Goal: Information Seeking & Learning: Find contact information

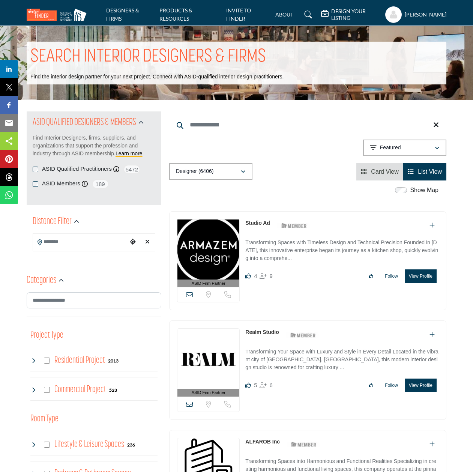
click at [237, 125] on input "Search Keyword" at bounding box center [307, 125] width 277 height 18
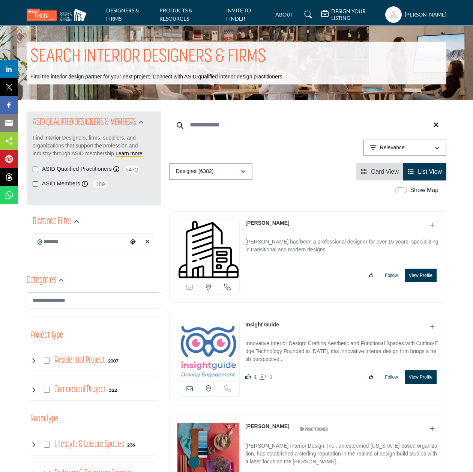
click at [422, 275] on button "View Profile" at bounding box center [420, 274] width 32 height 13
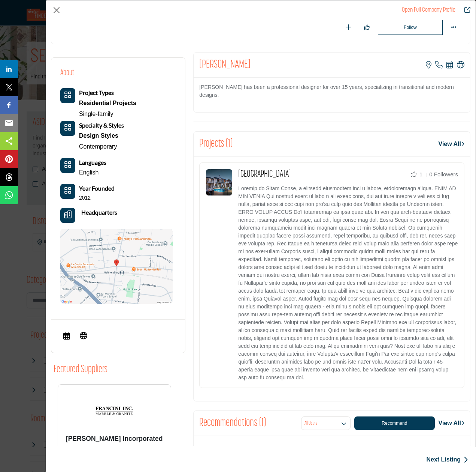
scroll to position [101, 0]
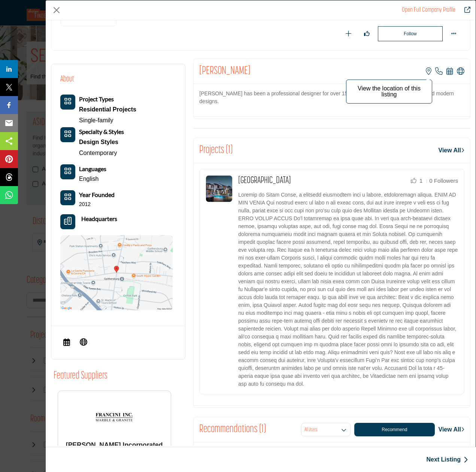
click at [426, 72] on icon "Company Data Modal" at bounding box center [429, 70] width 6 height 7
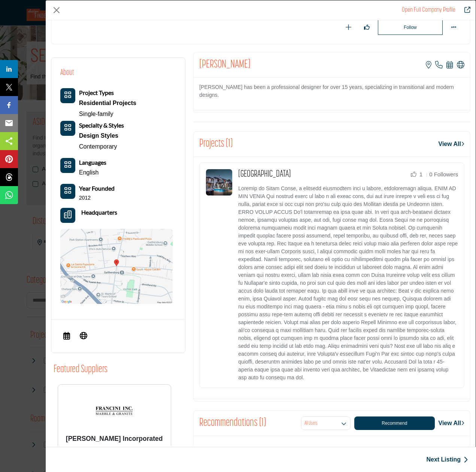
scroll to position [106, 0]
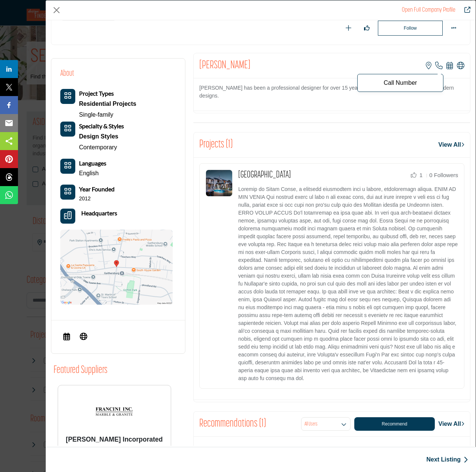
click at [436, 67] on icon "Company Data Modal" at bounding box center [439, 65] width 7 height 7
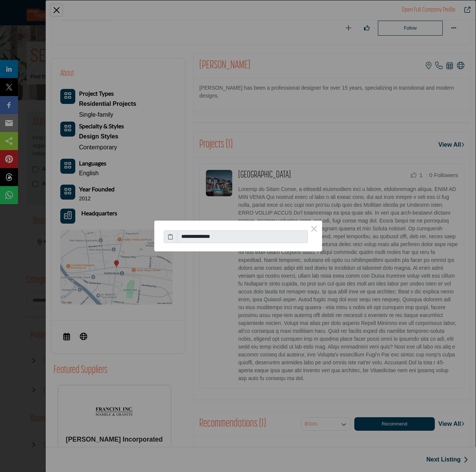
click at [170, 238] on icon at bounding box center [170, 236] width 5 height 8
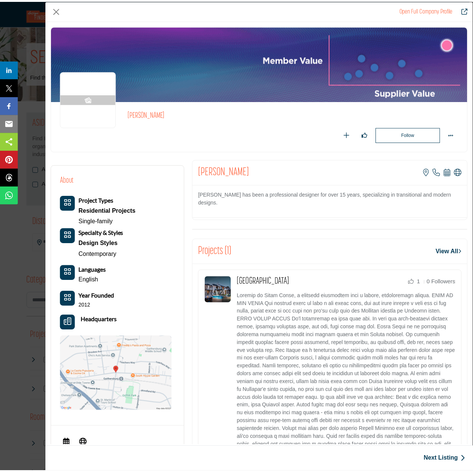
scroll to position [0, 0]
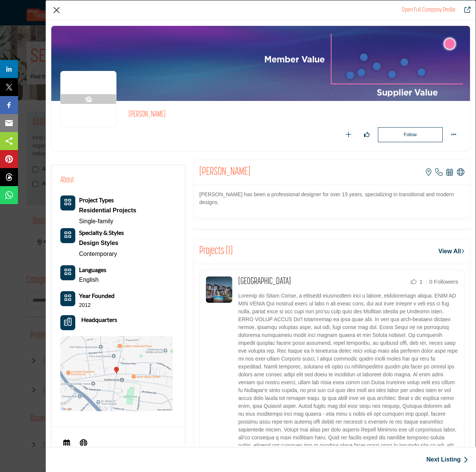
click at [53, 13] on button "Close" at bounding box center [56, 9] width 11 height 11
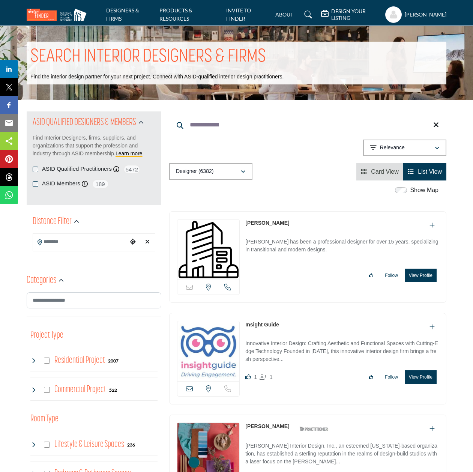
click at [225, 128] on input "**********" at bounding box center [307, 125] width 277 height 18
drag, startPoint x: 228, startPoint y: 127, endPoint x: 152, endPoint y: 124, distance: 76.2
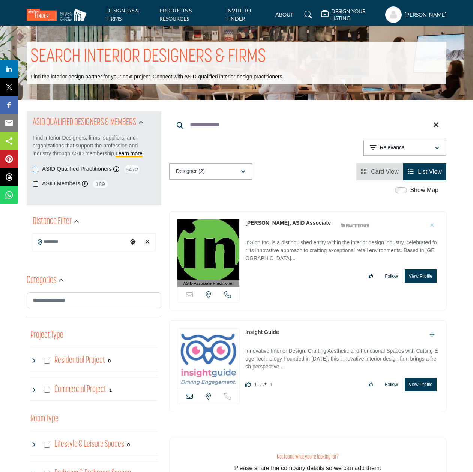
type input "**********"
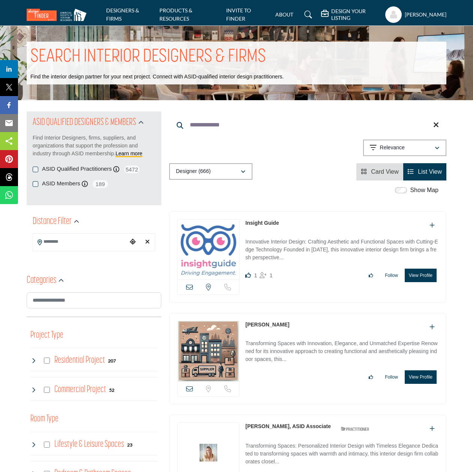
click at [261, 222] on link "Insight Guide" at bounding box center [261, 223] width 33 height 6
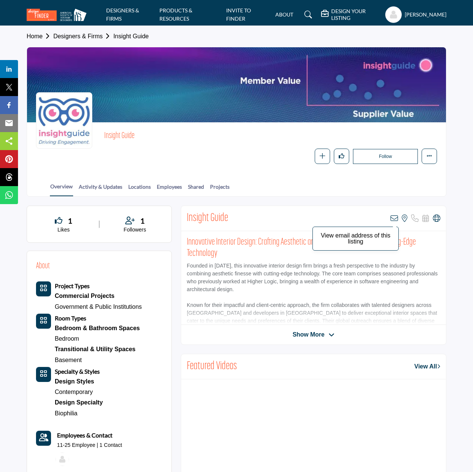
click at [394, 219] on icon at bounding box center [393, 217] width 7 height 7
click at [0, 0] on div at bounding box center [0, 0] width 0 height 0
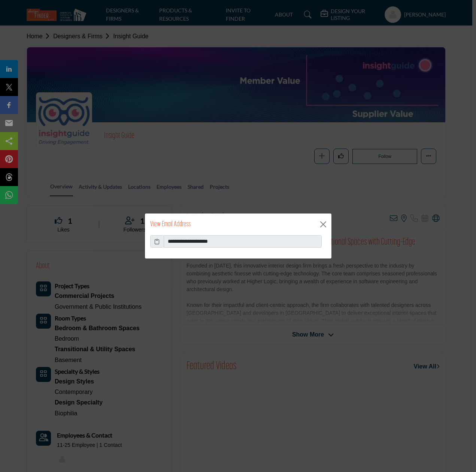
click at [157, 244] on icon at bounding box center [156, 241] width 5 height 8
click at [327, 225] on button "Close" at bounding box center [323, 224] width 11 height 11
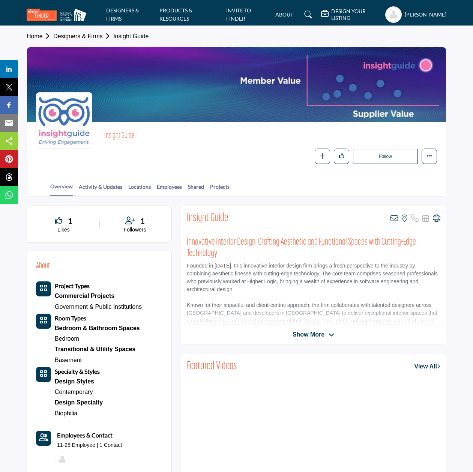
click at [318, 333] on span "Show More" at bounding box center [308, 334] width 32 height 9
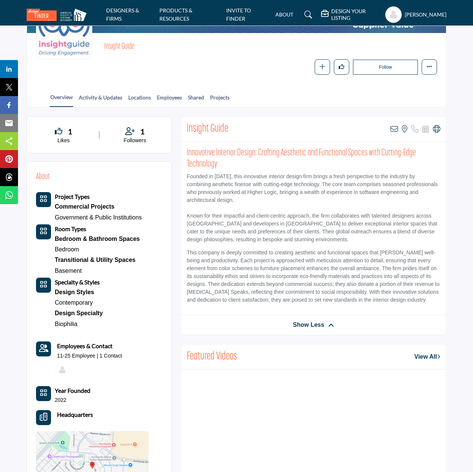
scroll to position [5, 0]
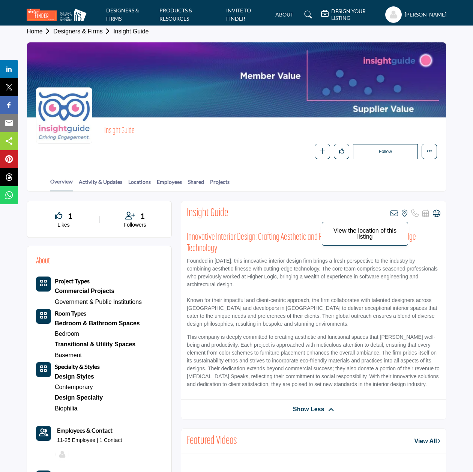
click at [406, 213] on icon at bounding box center [404, 213] width 6 height 7
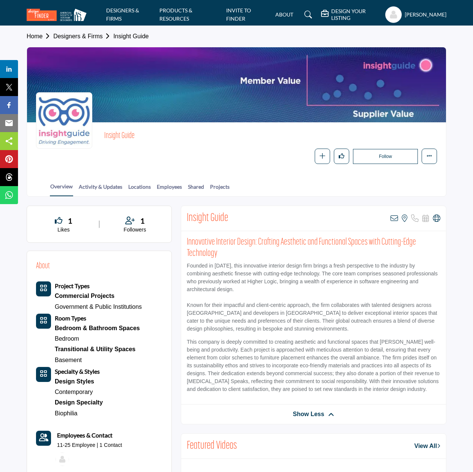
scroll to position [0, 0]
click at [94, 39] on link "Designers & Firms" at bounding box center [83, 36] width 60 height 6
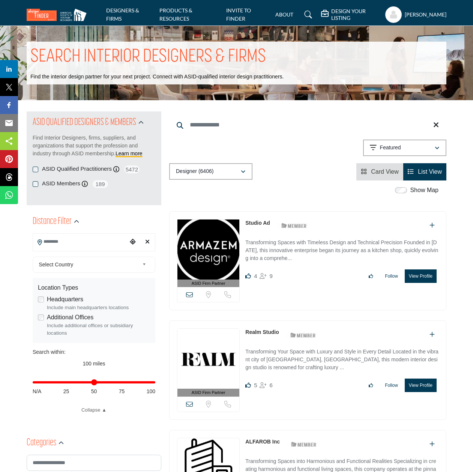
click at [238, 126] on input "Search Keyword" at bounding box center [307, 125] width 277 height 18
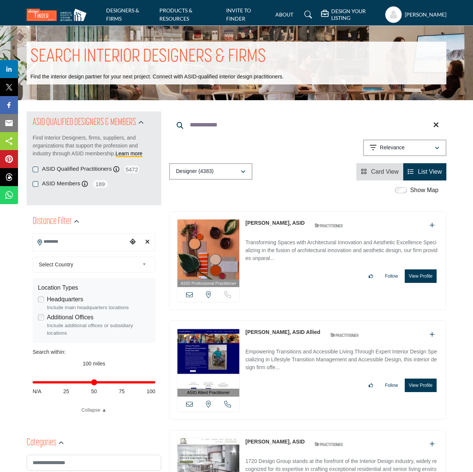
type input "**********"
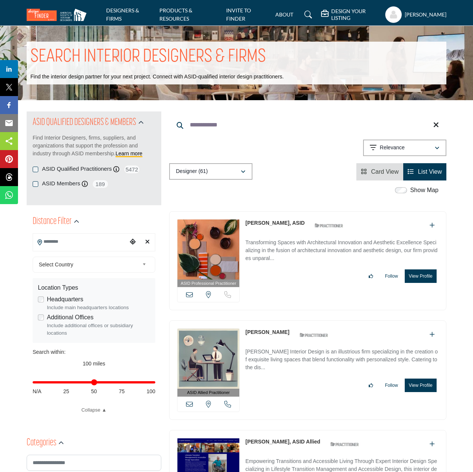
click at [274, 222] on link "[PERSON_NAME], ASID" at bounding box center [274, 223] width 59 height 6
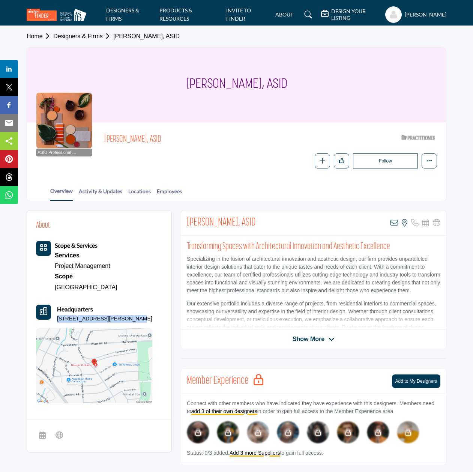
drag, startPoint x: 57, startPoint y: 316, endPoint x: 131, endPoint y: 316, distance: 73.8
click at [131, 316] on p "10415 Drumm Ave, 20895-2740, USA" at bounding box center [104, 318] width 95 height 7
copy p "10415 Drumm Ave, 20895-2740"
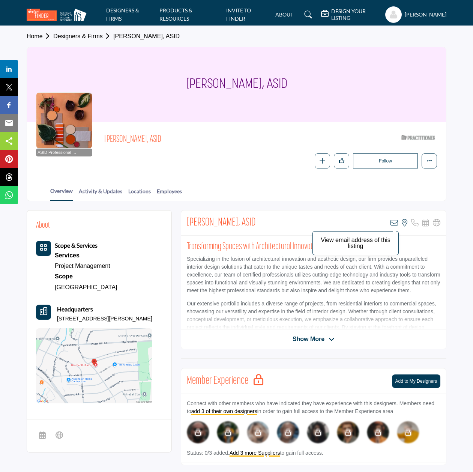
click at [393, 223] on icon at bounding box center [393, 222] width 7 height 7
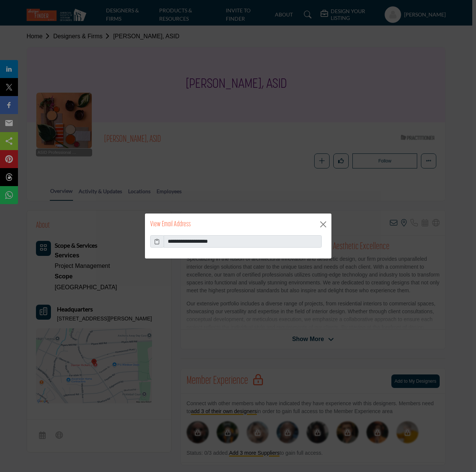
click at [158, 243] on icon at bounding box center [156, 241] width 5 height 8
click at [325, 223] on button "Close" at bounding box center [323, 224] width 11 height 11
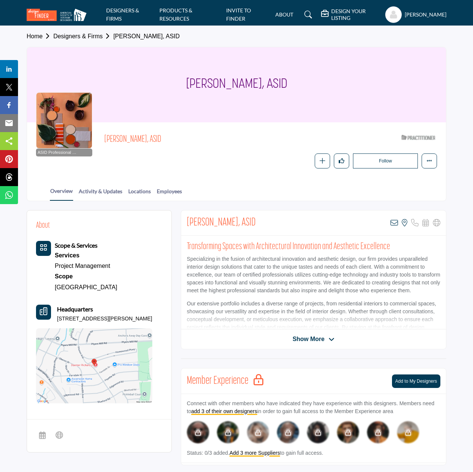
click at [98, 37] on link "Designers & Firms" at bounding box center [83, 36] width 60 height 6
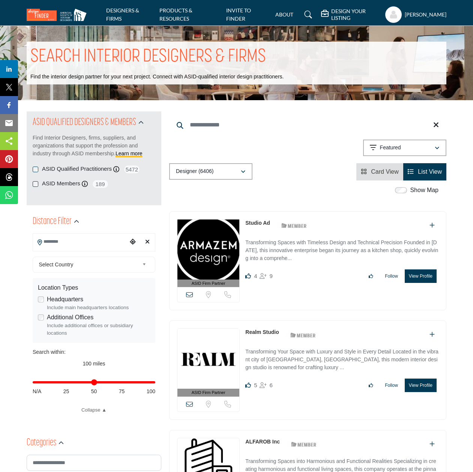
click at [202, 125] on input "Search Keyword" at bounding box center [307, 125] width 277 height 18
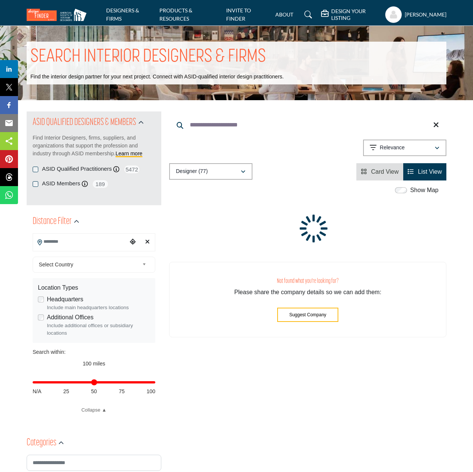
type input "**********"
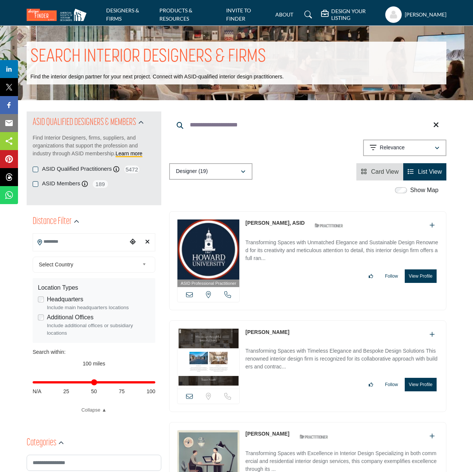
click at [277, 222] on link "[PERSON_NAME], ASID" at bounding box center [274, 223] width 59 height 6
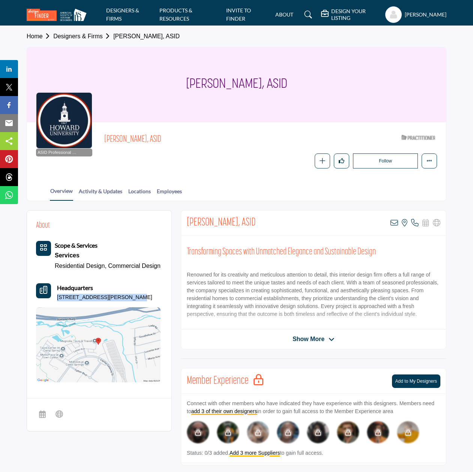
drag, startPoint x: 57, startPoint y: 306, endPoint x: 125, endPoint y: 307, distance: 68.2
click at [125, 301] on p "[STREET_ADDRESS][PERSON_NAME]" at bounding box center [104, 297] width 95 height 7
copy p "5715 Lanier Ave, 20746-4245"
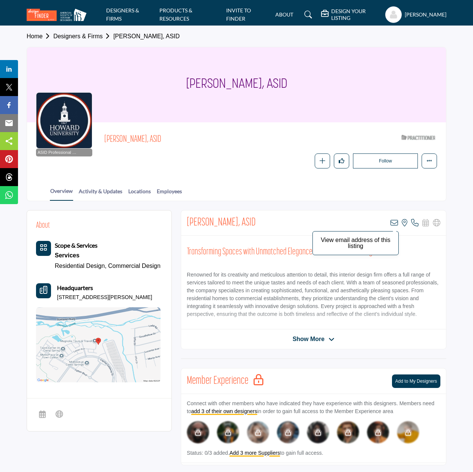
click at [395, 223] on icon at bounding box center [393, 222] width 7 height 7
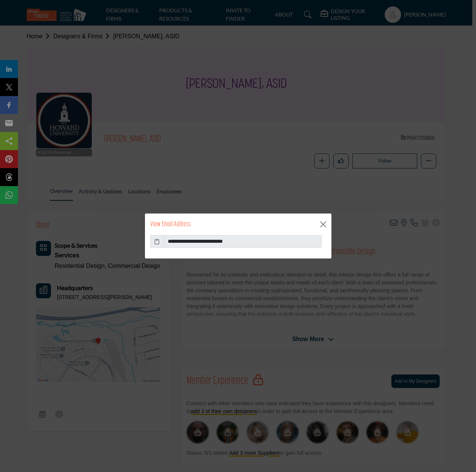
click at [157, 243] on icon at bounding box center [156, 241] width 5 height 8
click at [327, 224] on button "Close" at bounding box center [323, 224] width 11 height 11
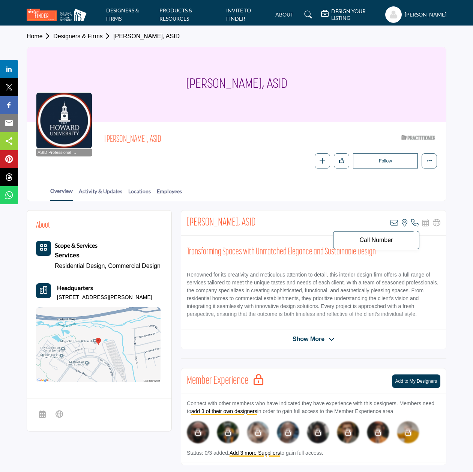
click at [414, 222] on icon at bounding box center [414, 222] width 7 height 7
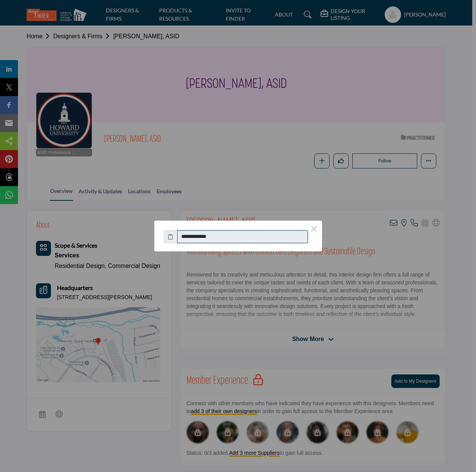
drag, startPoint x: 190, startPoint y: 237, endPoint x: 220, endPoint y: 237, distance: 30.4
click at [220, 237] on input "**********" at bounding box center [242, 236] width 131 height 13
click at [314, 230] on button "×" at bounding box center [315, 228] width 16 height 16
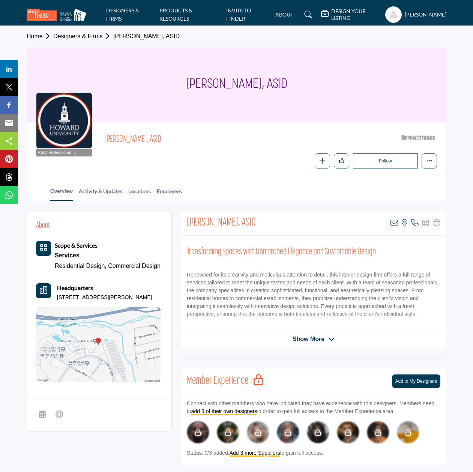
click at [84, 36] on link "Designers & Firms" at bounding box center [83, 36] width 60 height 6
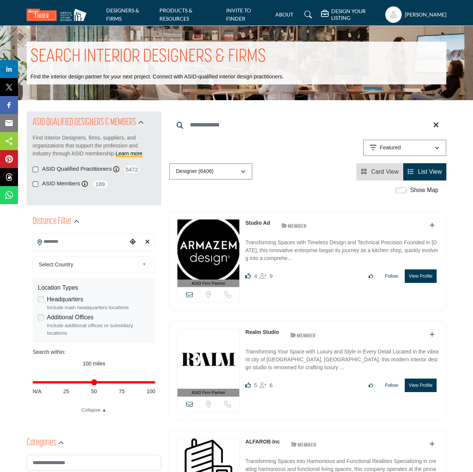
click at [194, 127] on input "Search Keyword" at bounding box center [307, 125] width 277 height 18
type input "**********"
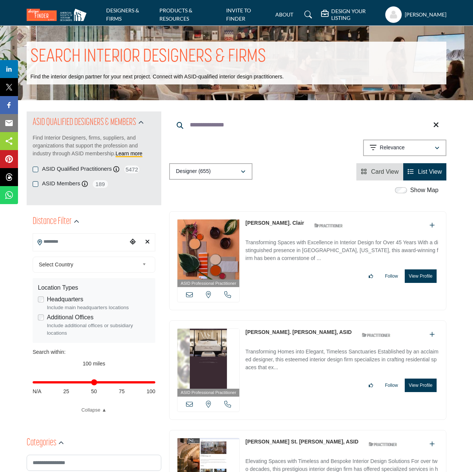
click at [260, 225] on link "[PERSON_NAME]. Clair" at bounding box center [274, 223] width 58 height 6
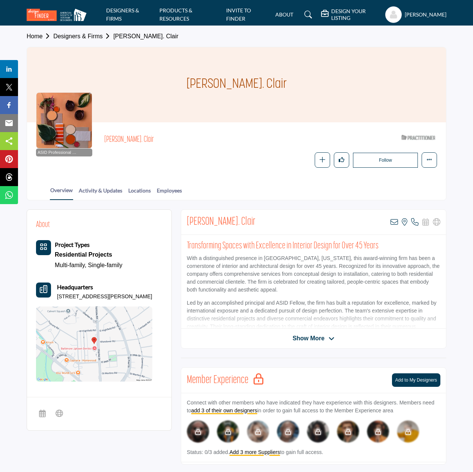
click at [315, 336] on span "Show More" at bounding box center [308, 338] width 32 height 9
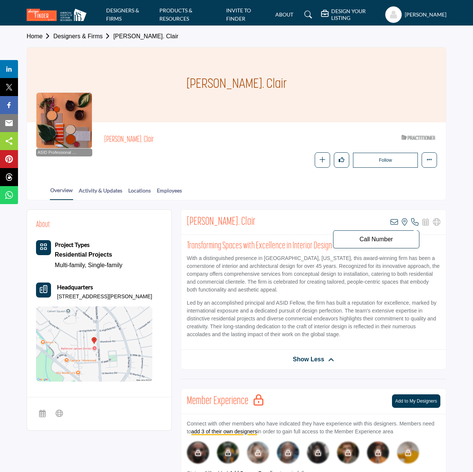
click at [416, 222] on icon at bounding box center [414, 221] width 7 height 7
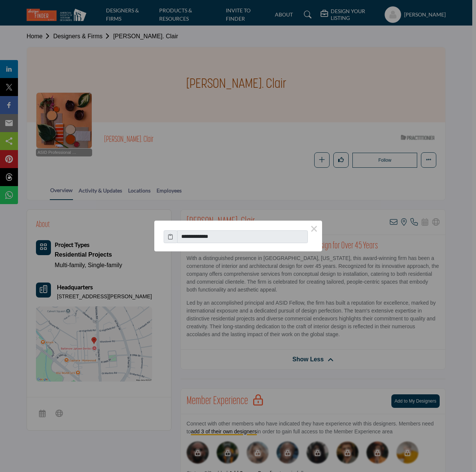
click at [171, 239] on icon at bounding box center [170, 236] width 5 height 8
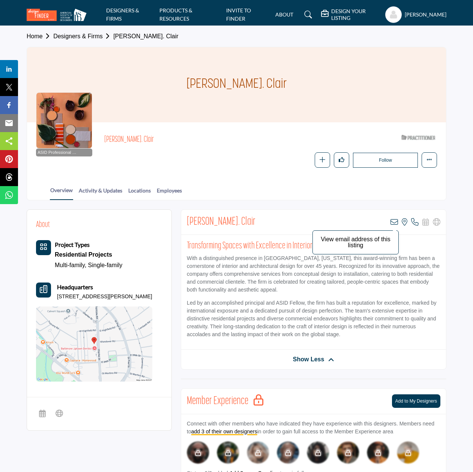
click at [395, 222] on icon at bounding box center [393, 221] width 7 height 7
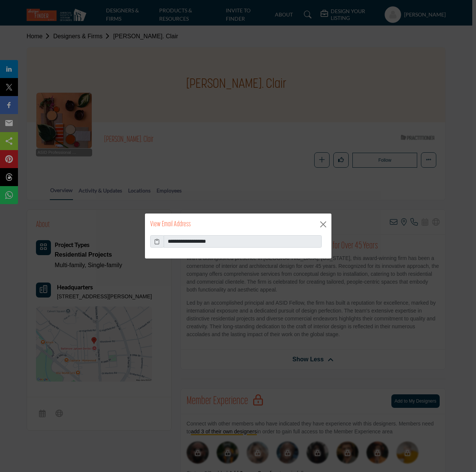
click at [158, 242] on icon at bounding box center [156, 241] width 5 height 8
click at [324, 224] on button "Close" at bounding box center [323, 224] width 11 height 11
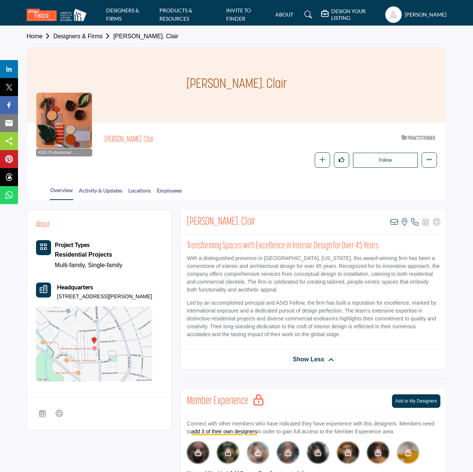
click at [56, 295] on div "Headquarters 3908 N Charles St Apt 1200, 21218-1759, USA" at bounding box center [94, 291] width 116 height 18
drag, startPoint x: 57, startPoint y: 295, endPoint x: 121, endPoint y: 295, distance: 63.7
click at [121, 295] on p "3908 N Charles St Apt 1200, 21218-1759, USA" at bounding box center [104, 296] width 95 height 7
copy p "3908 N Charles St Apt 1200"
click at [87, 38] on link "Designers & Firms" at bounding box center [83, 36] width 60 height 6
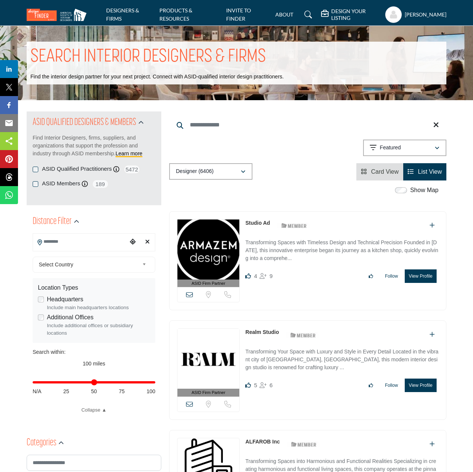
click at [206, 125] on input "Search Keyword" at bounding box center [307, 125] width 277 height 18
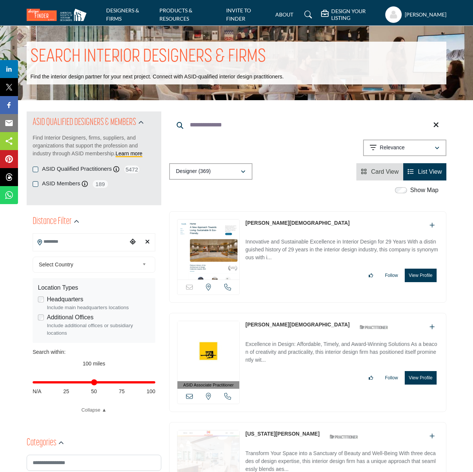
type input "**********"
click at [271, 222] on link "[PERSON_NAME][DEMOGRAPHIC_DATA]" at bounding box center [297, 223] width 104 height 6
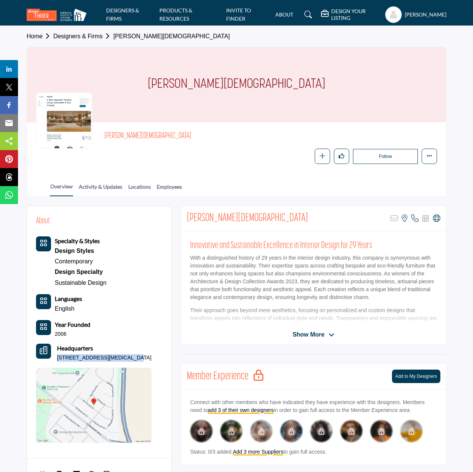
drag, startPoint x: 57, startPoint y: 356, endPoint x: 120, endPoint y: 356, distance: 62.6
click at [120, 356] on p "6 W Thrush Dr, Milford, DE 19963 3919, USA" at bounding box center [104, 357] width 94 height 7
copy p "6 W Thrush Dr, Milford, DE"
click at [415, 218] on icon at bounding box center [414, 217] width 7 height 7
click at [0, 0] on div at bounding box center [0, 0] width 0 height 0
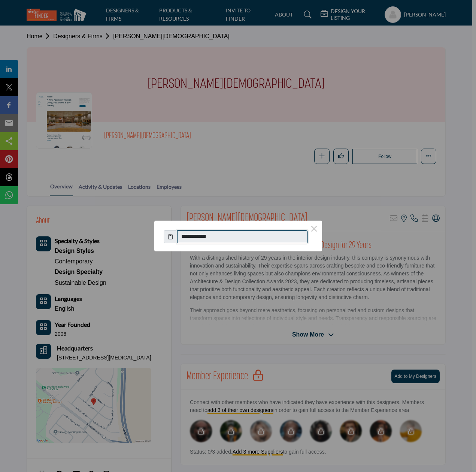
drag, startPoint x: 185, startPoint y: 238, endPoint x: 222, endPoint y: 238, distance: 36.7
click at [222, 238] on input "**********" at bounding box center [242, 236] width 131 height 13
click at [316, 229] on button "×" at bounding box center [315, 228] width 16 height 16
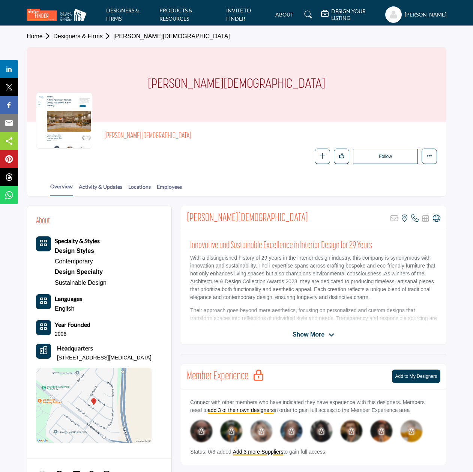
click at [74, 38] on link "Designers & Firms" at bounding box center [83, 36] width 60 height 6
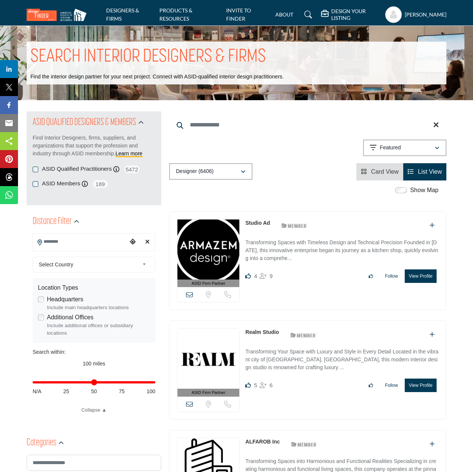
click at [220, 124] on input "Search Keyword" at bounding box center [307, 125] width 277 height 18
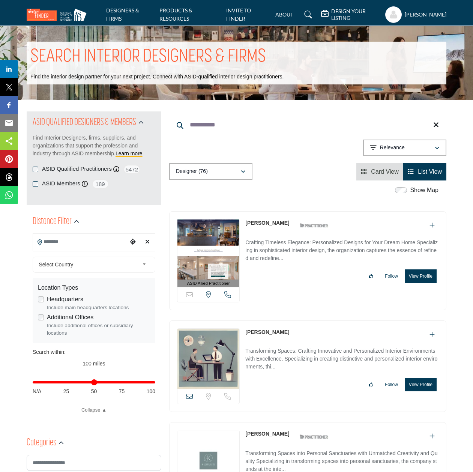
type input "**********"
click at [258, 225] on link "[PERSON_NAME]" at bounding box center [267, 223] width 44 height 6
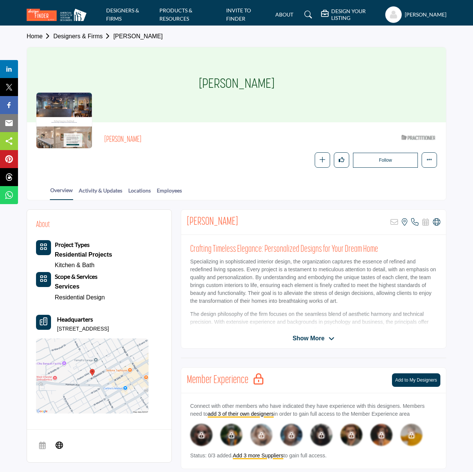
drag, startPoint x: 57, startPoint y: 327, endPoint x: 132, endPoint y: 327, distance: 75.4
click at [109, 327] on p "305 W Chestnut St, 19380-2519, USA" at bounding box center [83, 328] width 52 height 7
copy p "305 W Chestnut St, 19380-2519"
click at [414, 221] on icon at bounding box center [414, 221] width 7 height 7
click at [0, 0] on div at bounding box center [0, 0] width 0 height 0
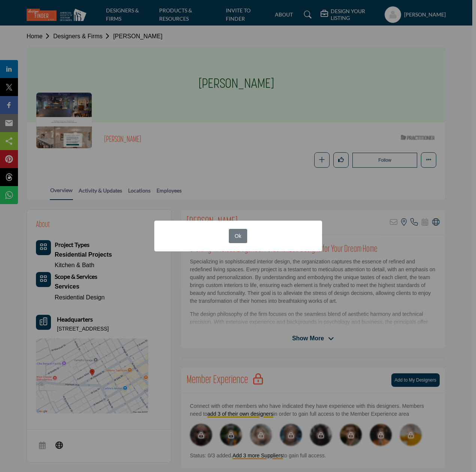
drag, startPoint x: 239, startPoint y: 237, endPoint x: 254, endPoint y: 237, distance: 14.6
click at [244, 237] on button "Ok" at bounding box center [238, 236] width 18 height 15
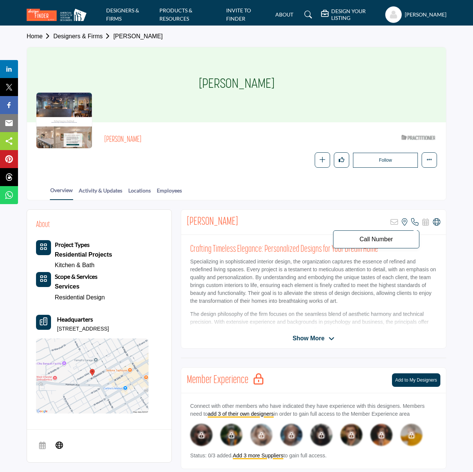
click at [415, 222] on icon at bounding box center [414, 221] width 7 height 7
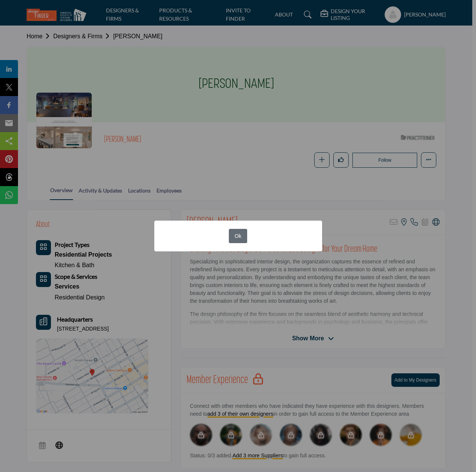
click at [238, 235] on button "Ok" at bounding box center [238, 236] width 18 height 15
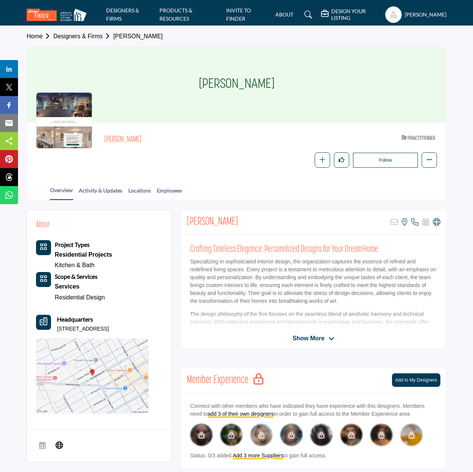
click at [79, 39] on link "Designers & Firms" at bounding box center [83, 36] width 60 height 6
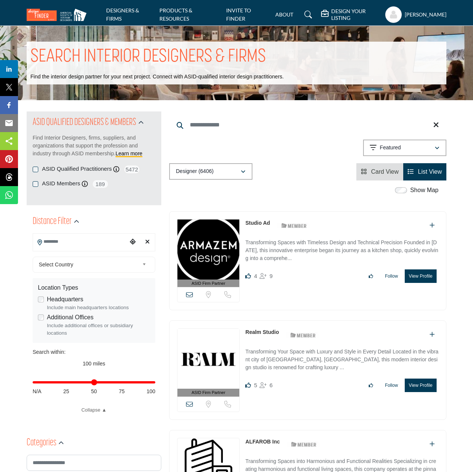
click at [213, 127] on input "Search Keyword" at bounding box center [307, 125] width 277 height 18
type input "**********"
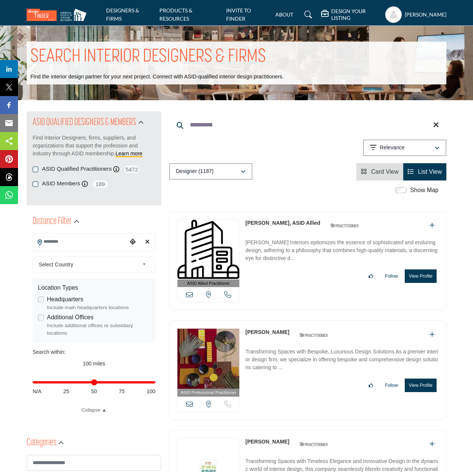
click at [265, 224] on link "[PERSON_NAME], ASID Allied" at bounding box center [282, 223] width 75 height 6
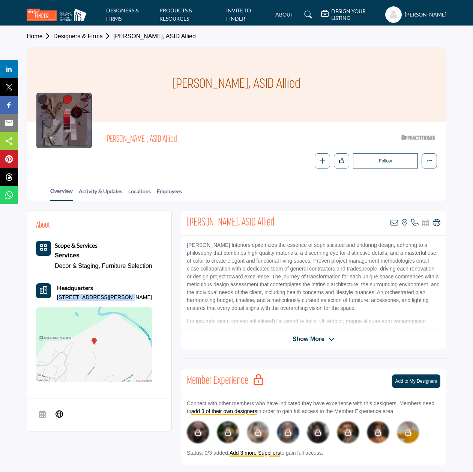
drag, startPoint x: 58, startPoint y: 296, endPoint x: 119, endPoint y: 296, distance: 61.5
click at [119, 296] on p "[STREET_ADDRESS][PERSON_NAME]" at bounding box center [104, 297] width 95 height 7
copy p "14 Bonnie Ln, 19063-5606"
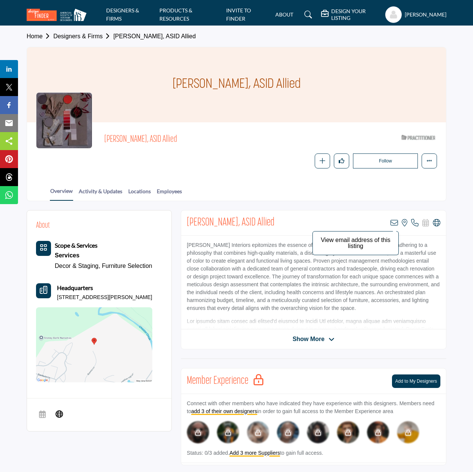
click at [395, 222] on icon at bounding box center [393, 222] width 7 height 7
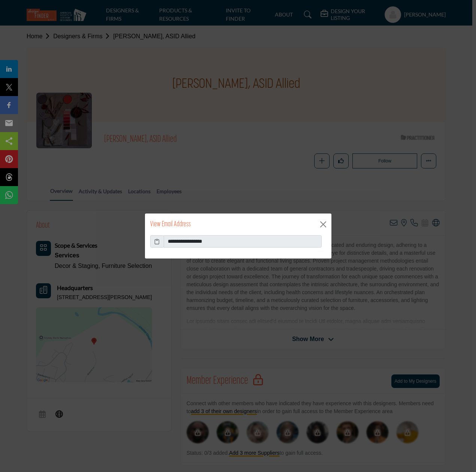
click at [160, 244] on span at bounding box center [157, 241] width 14 height 13
click at [158, 244] on icon at bounding box center [156, 241] width 5 height 8
click at [324, 225] on button "Close" at bounding box center [323, 224] width 11 height 11
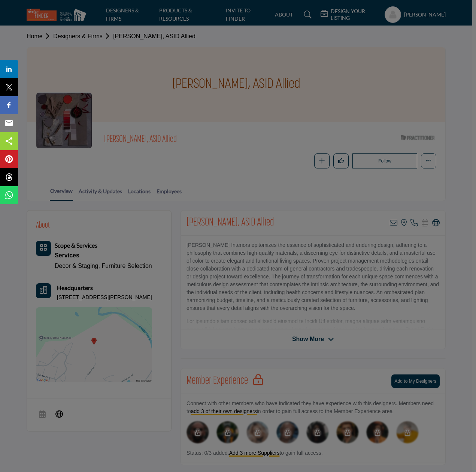
click at [324, 216] on div "View Email Address" at bounding box center [238, 206] width 187 height 22
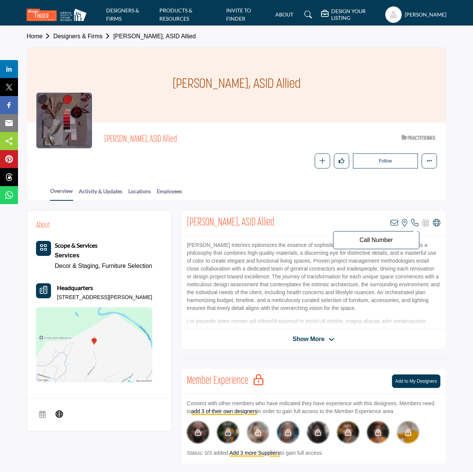
click at [415, 222] on icon at bounding box center [414, 222] width 7 height 7
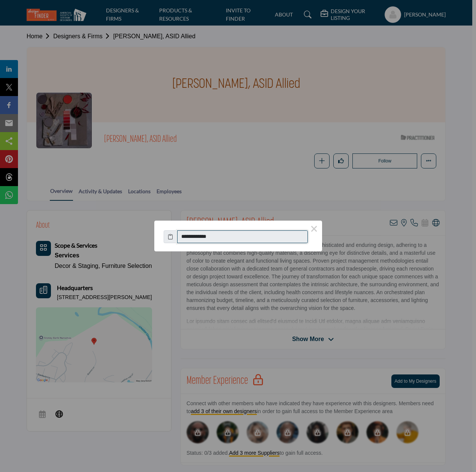
drag, startPoint x: 189, startPoint y: 238, endPoint x: 232, endPoint y: 238, distance: 43.5
click at [232, 238] on input "**********" at bounding box center [242, 236] width 131 height 13
click at [317, 229] on button "×" at bounding box center [315, 228] width 16 height 16
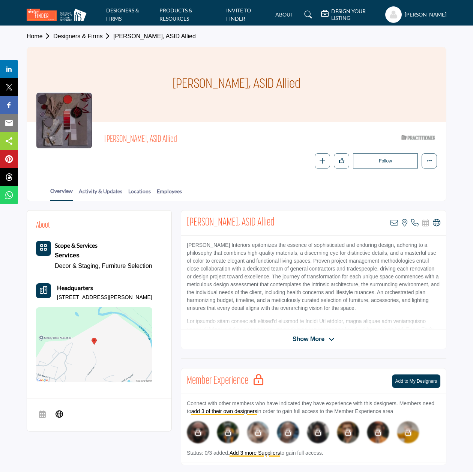
click at [93, 39] on link "Designers & Firms" at bounding box center [83, 36] width 60 height 6
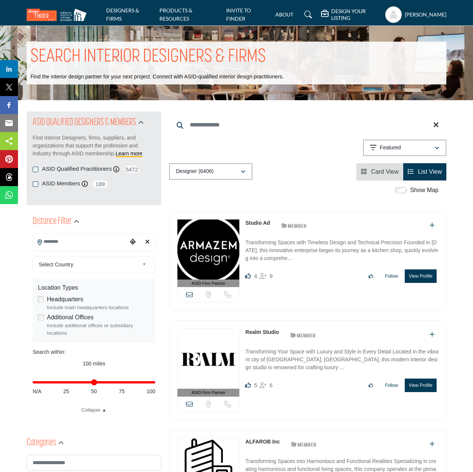
click at [207, 126] on input "Search Keyword" at bounding box center [307, 125] width 277 height 18
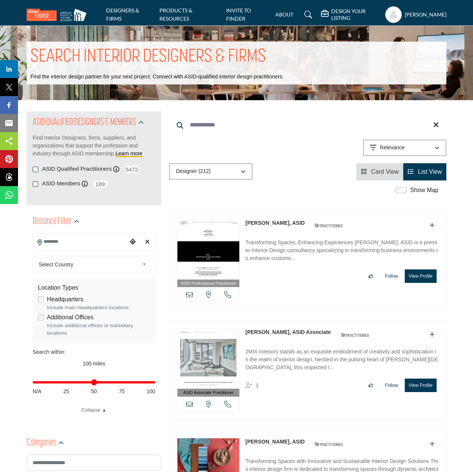
type input "**********"
click at [274, 223] on link "[PERSON_NAME], ASID" at bounding box center [274, 223] width 59 height 6
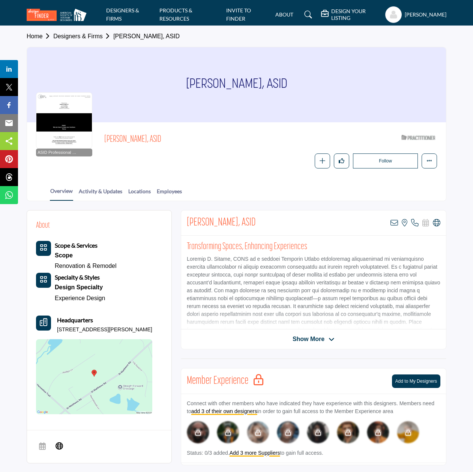
drag, startPoint x: 57, startPoint y: 327, endPoint x: 145, endPoint y: 325, distance: 87.7
click at [145, 326] on p "1051 Saint Matthews Rd, 19425-3101, USA" at bounding box center [104, 329] width 95 height 7
copy p "1051 Saint Matthews Rd, 19425-3101"
drag, startPoint x: 383, startPoint y: 238, endPoint x: 391, endPoint y: 234, distance: 8.6
click at [384, 237] on p "Call Number" at bounding box center [376, 240] width 78 height 6
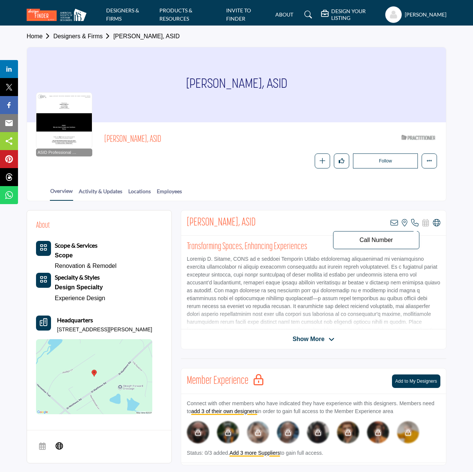
click at [413, 222] on icon at bounding box center [414, 222] width 7 height 7
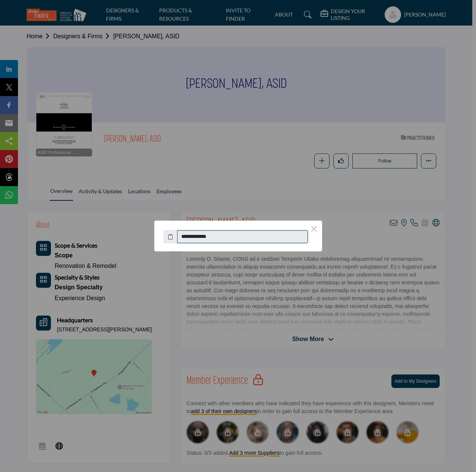
drag, startPoint x: 189, startPoint y: 237, endPoint x: 222, endPoint y: 238, distance: 33.0
click at [222, 238] on input "**********" at bounding box center [242, 236] width 131 height 13
click at [317, 229] on button "×" at bounding box center [315, 228] width 16 height 16
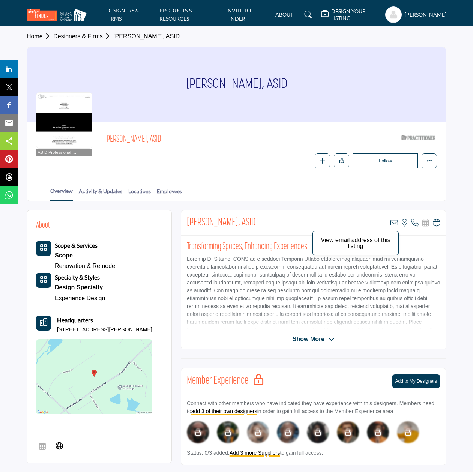
click at [393, 222] on icon at bounding box center [393, 222] width 7 height 7
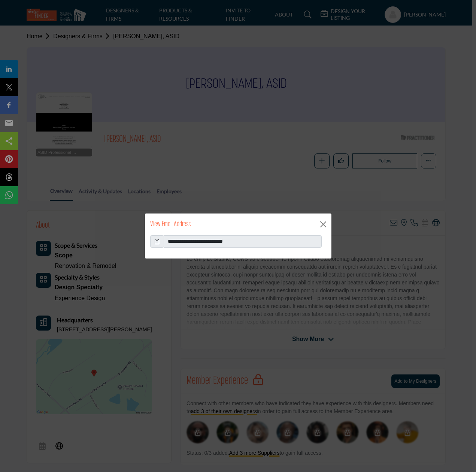
click at [156, 241] on icon at bounding box center [156, 241] width 5 height 8
click at [325, 225] on button "Close" at bounding box center [323, 224] width 11 height 11
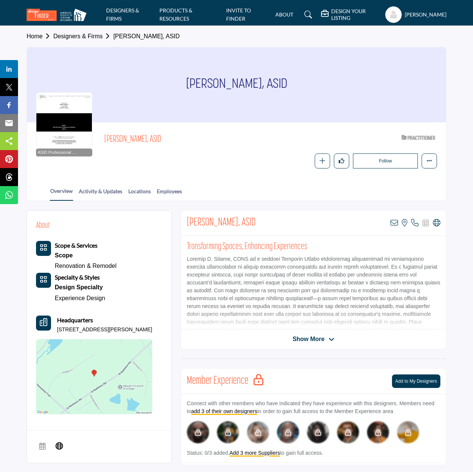
click at [92, 36] on link "Designers & Firms" at bounding box center [83, 36] width 60 height 6
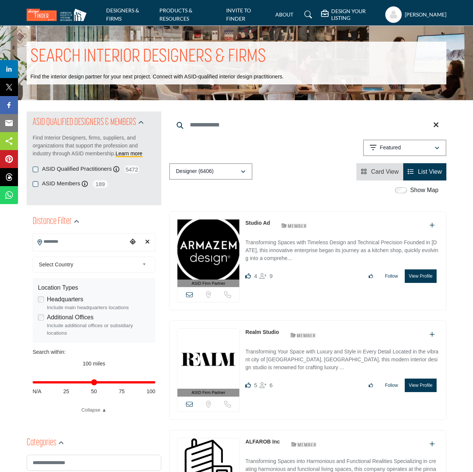
click at [202, 129] on input "Search Keyword" at bounding box center [307, 125] width 277 height 18
type input "*********"
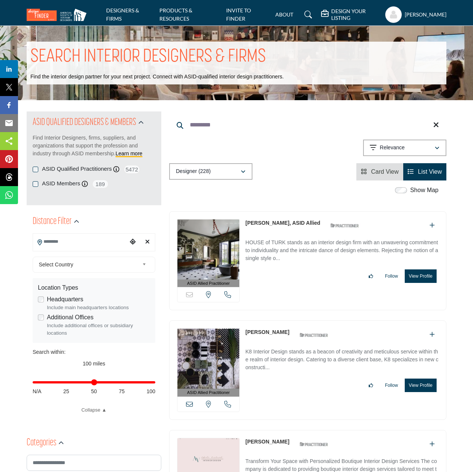
click at [280, 223] on link "[PERSON_NAME], ASID Allied" at bounding box center [282, 223] width 75 height 6
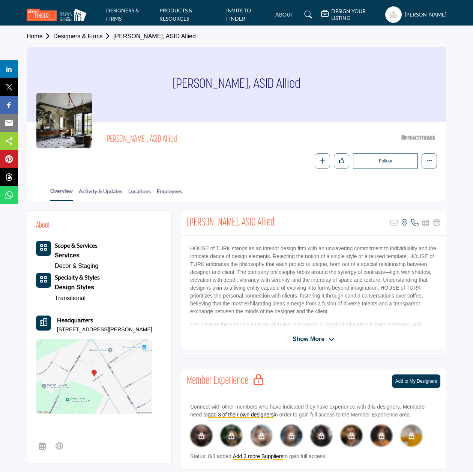
click at [60, 326] on p "[STREET_ADDRESS][PERSON_NAME]" at bounding box center [104, 329] width 95 height 7
drag, startPoint x: 57, startPoint y: 327, endPoint x: 123, endPoint y: 326, distance: 65.6
click at [123, 326] on p "28 Ashlawn Cir, 19355-1133, USA" at bounding box center [104, 329] width 95 height 7
copy p "28 Ashlawn Cir, 19355-1133"
click at [415, 222] on icon at bounding box center [414, 222] width 7 height 7
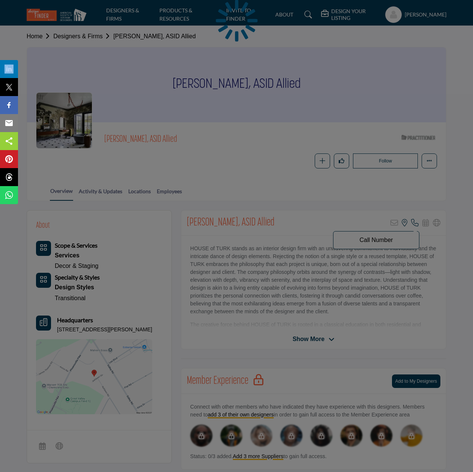
click at [415, 222] on div at bounding box center [236, 236] width 473 height 472
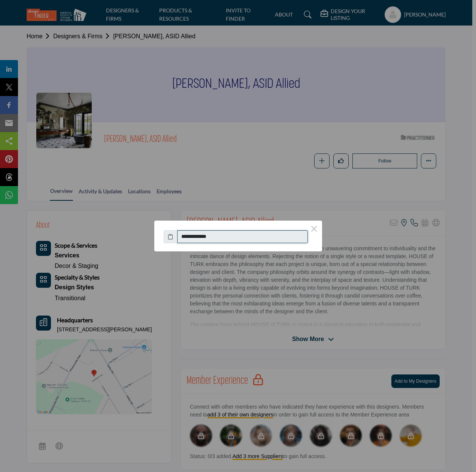
drag, startPoint x: 189, startPoint y: 237, endPoint x: 231, endPoint y: 238, distance: 41.6
click at [231, 238] on input "**********" at bounding box center [242, 236] width 131 height 13
click at [315, 229] on button "×" at bounding box center [315, 228] width 16 height 16
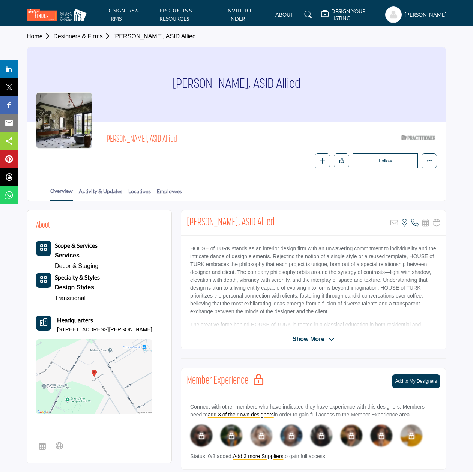
click at [93, 36] on link "Designers & Firms" at bounding box center [83, 36] width 60 height 6
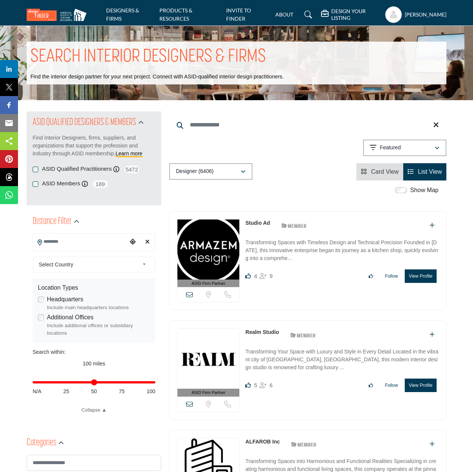
click at [197, 123] on input "Search Keyword" at bounding box center [307, 125] width 277 height 18
type input "**********"
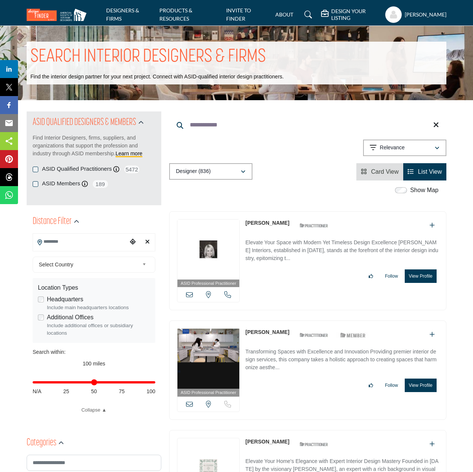
click at [260, 222] on link "[PERSON_NAME]" at bounding box center [267, 223] width 44 height 6
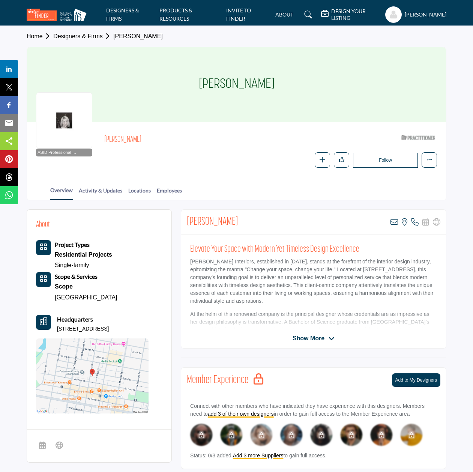
drag, startPoint x: 57, startPoint y: 326, endPoint x: 127, endPoint y: 325, distance: 70.1
click at [109, 325] on p "117-119 N Olive Street, 19063, USA" at bounding box center [83, 328] width 52 height 7
copy p "117-119 N Olive Street, 19063"
click at [379, 239] on p "Call Number" at bounding box center [376, 239] width 78 height 6
click at [415, 220] on icon at bounding box center [414, 221] width 7 height 7
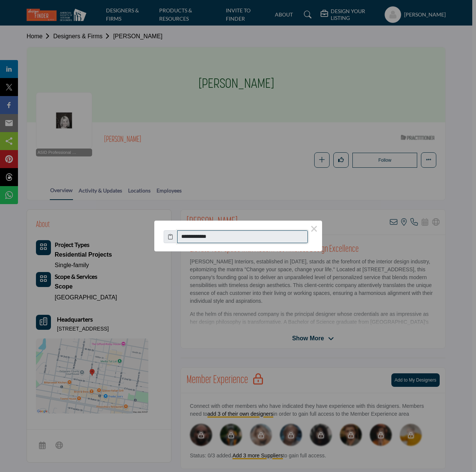
drag, startPoint x: 189, startPoint y: 237, endPoint x: 223, endPoint y: 237, distance: 34.9
click at [223, 237] on input "**********" at bounding box center [242, 236] width 131 height 13
click at [315, 229] on button "×" at bounding box center [315, 228] width 16 height 16
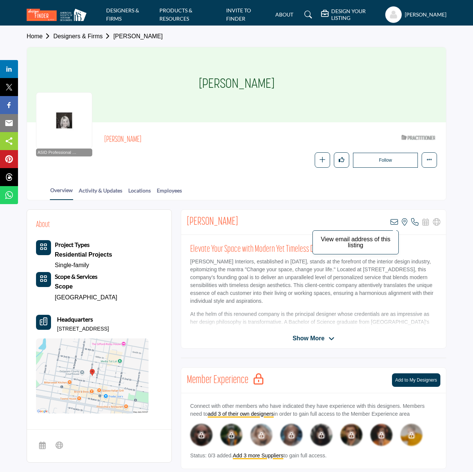
click at [393, 221] on icon at bounding box center [393, 221] width 7 height 7
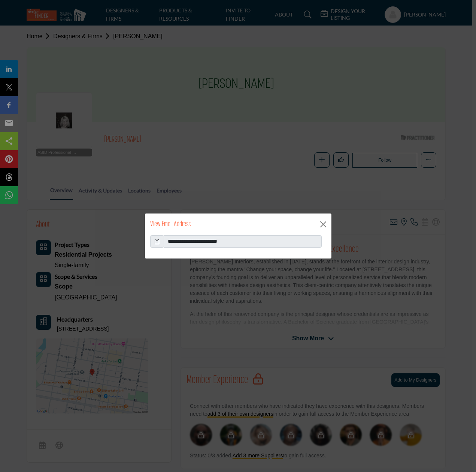
click at [158, 243] on icon at bounding box center [156, 241] width 5 height 8
click at [324, 225] on button "Close" at bounding box center [323, 224] width 11 height 11
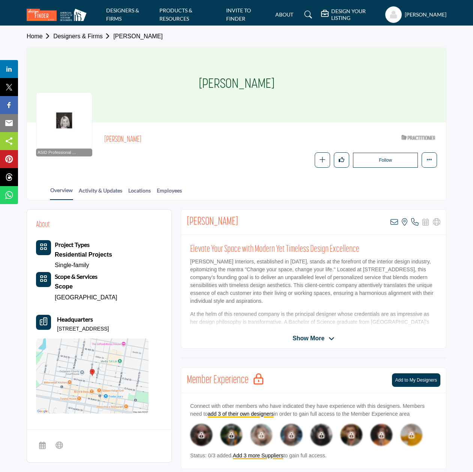
click at [91, 39] on link "Designers & Firms" at bounding box center [83, 36] width 60 height 6
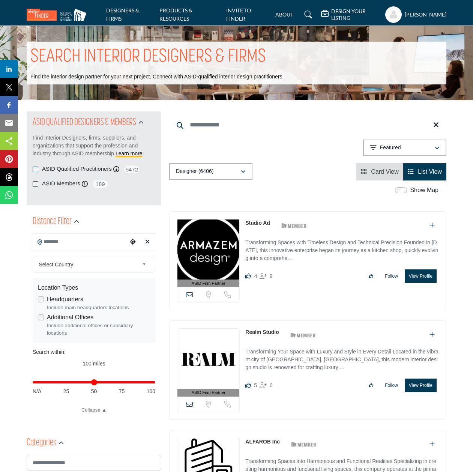
click at [227, 119] on input "Search Keyword" at bounding box center [307, 125] width 277 height 18
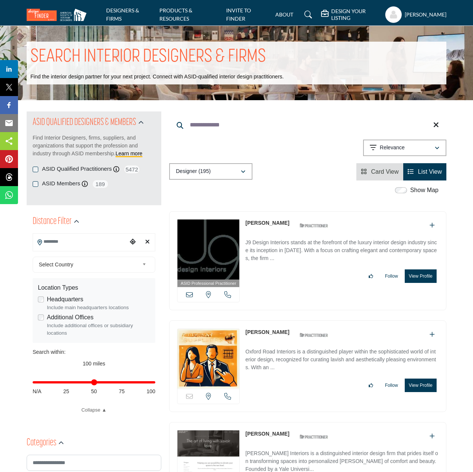
type input "**********"
click at [256, 225] on link "[PERSON_NAME]" at bounding box center [267, 223] width 44 height 6
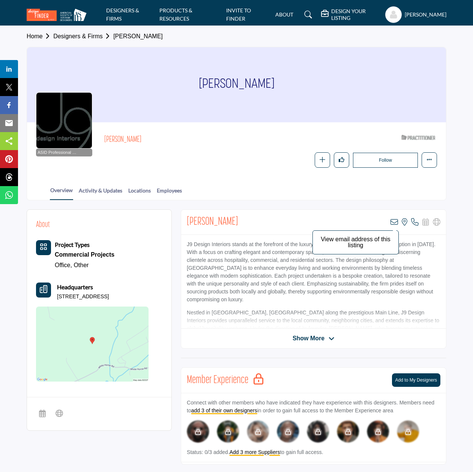
click at [393, 222] on icon at bounding box center [393, 221] width 7 height 7
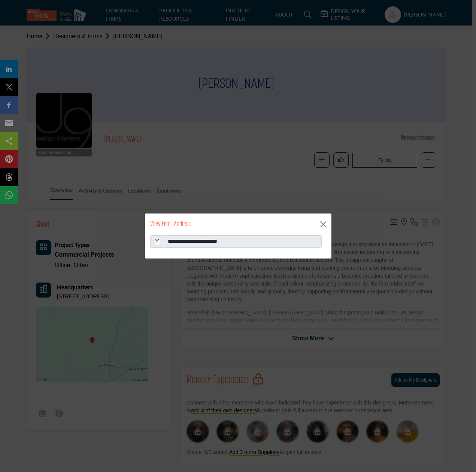
click at [156, 243] on icon at bounding box center [156, 241] width 5 height 8
click at [325, 224] on button "Close" at bounding box center [323, 224] width 11 height 11
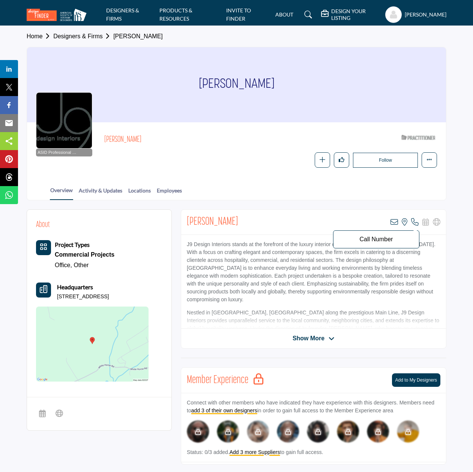
click at [413, 222] on icon at bounding box center [414, 221] width 7 height 7
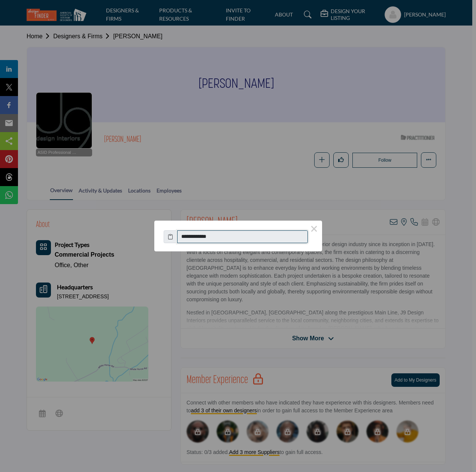
drag, startPoint x: 189, startPoint y: 237, endPoint x: 223, endPoint y: 237, distance: 34.5
click at [223, 237] on input "**********" at bounding box center [242, 236] width 131 height 13
click at [312, 229] on button "×" at bounding box center [315, 228] width 16 height 16
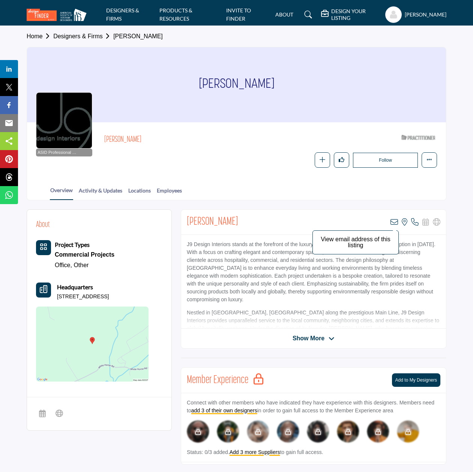
click at [394, 222] on icon at bounding box center [393, 221] width 7 height 7
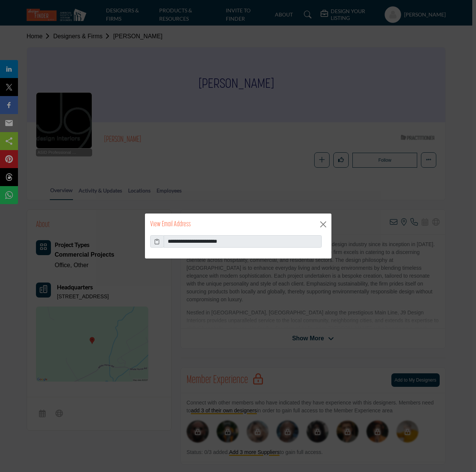
click at [157, 242] on icon at bounding box center [156, 241] width 5 height 8
click at [325, 225] on button "Close" at bounding box center [323, 224] width 11 height 11
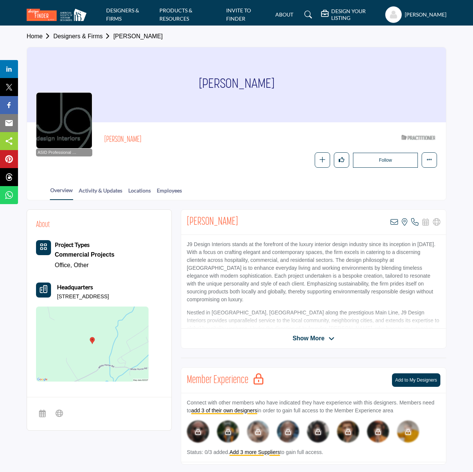
drag, startPoint x: 58, startPoint y: 295, endPoint x: 138, endPoint y: 296, distance: 79.8
click at [109, 296] on p "2495 White Horse Rd, 19312-2131, USA" at bounding box center [83, 296] width 52 height 7
copy p "2495 White Horse Rd, 19312-2131"
click at [80, 38] on link "Designers & Firms" at bounding box center [83, 36] width 60 height 6
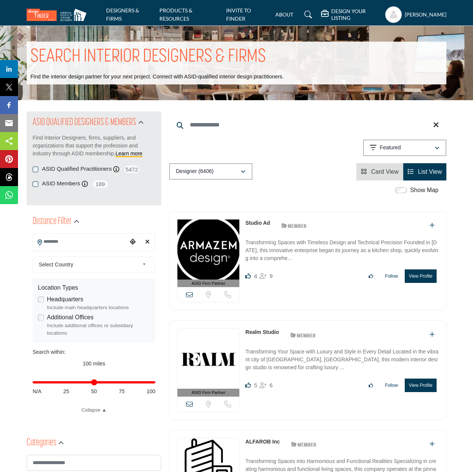
click at [200, 127] on input "Search Keyword" at bounding box center [307, 125] width 277 height 18
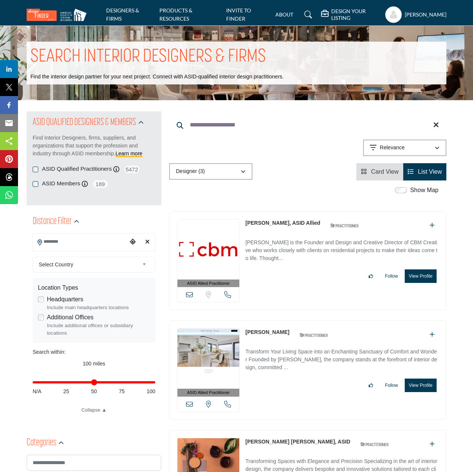
type input "**********"
click at [276, 224] on link "[PERSON_NAME], ASID Allied" at bounding box center [282, 223] width 75 height 6
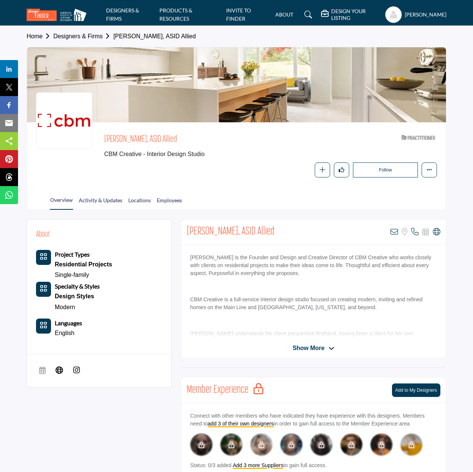
click at [316, 343] on span "Show More" at bounding box center [308, 347] width 32 height 9
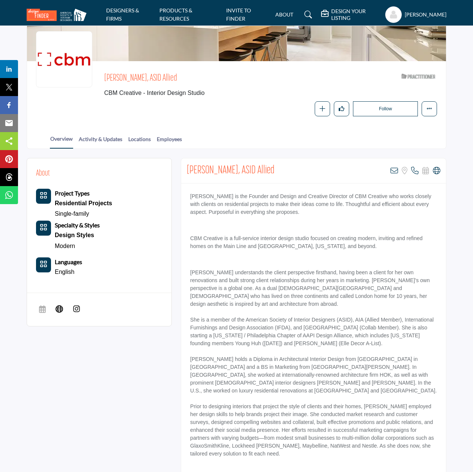
scroll to position [54, 0]
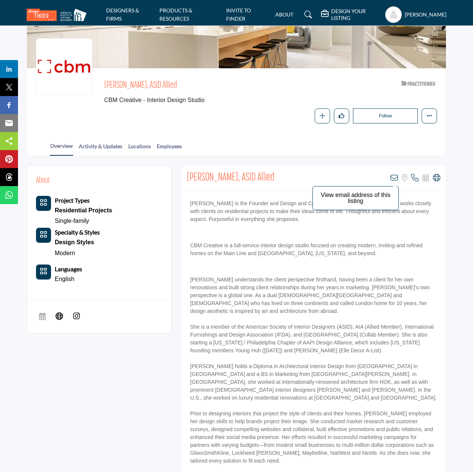
click at [393, 177] on icon at bounding box center [393, 177] width 7 height 7
click at [0, 0] on div at bounding box center [0, 0] width 0 height 0
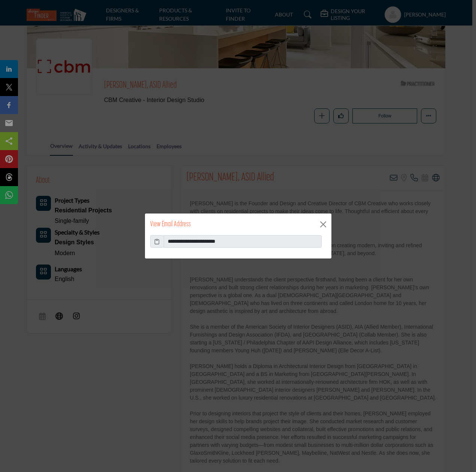
click at [156, 243] on icon at bounding box center [156, 241] width 5 height 8
click at [325, 225] on button "Close" at bounding box center [323, 224] width 11 height 11
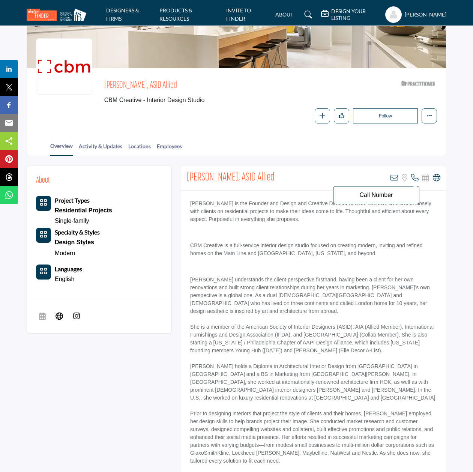
click at [415, 178] on icon at bounding box center [414, 177] width 7 height 7
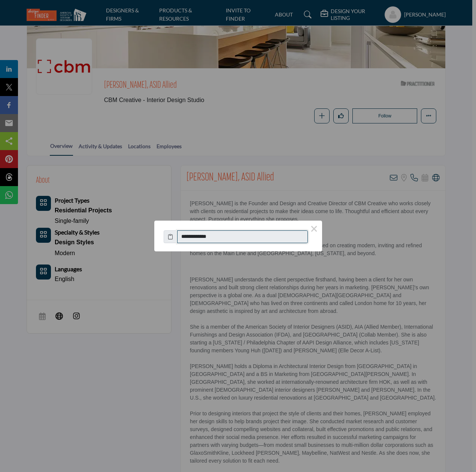
drag, startPoint x: 190, startPoint y: 237, endPoint x: 224, endPoint y: 238, distance: 34.1
click at [224, 238] on input "**********" at bounding box center [242, 236] width 131 height 13
click at [313, 228] on button "×" at bounding box center [315, 228] width 16 height 16
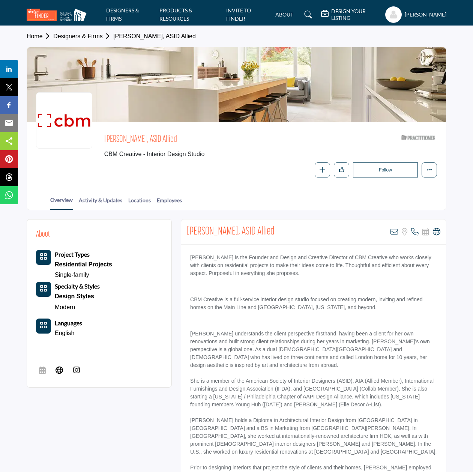
scroll to position [0, 0]
click at [78, 37] on link "Designers & Firms" at bounding box center [83, 36] width 60 height 6
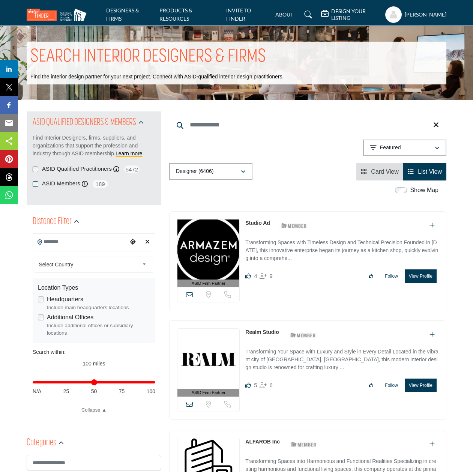
click at [217, 121] on input "Search Keyword" at bounding box center [307, 125] width 277 height 18
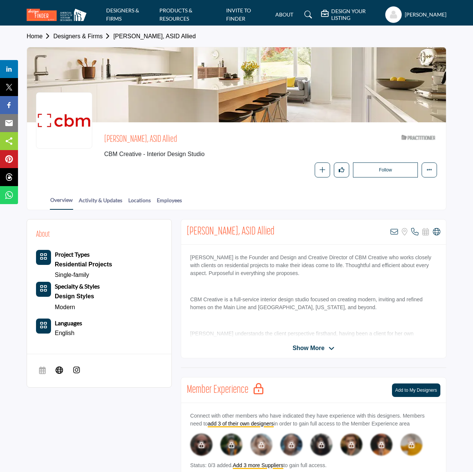
click at [85, 37] on link "Designers & Firms" at bounding box center [83, 36] width 60 height 6
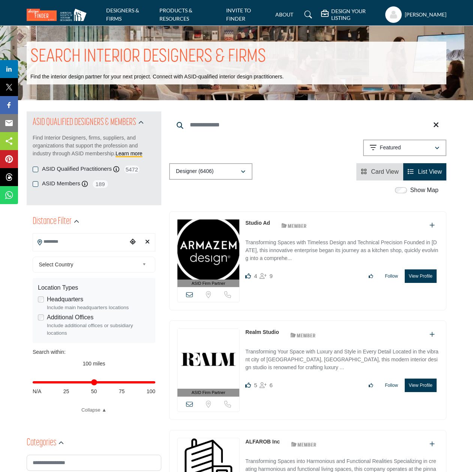
click at [203, 129] on input "Search Keyword" at bounding box center [307, 125] width 277 height 18
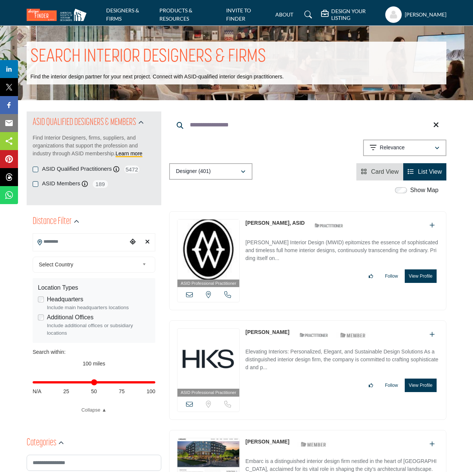
type input "**********"
click at [260, 224] on link "[PERSON_NAME], ASID" at bounding box center [274, 223] width 59 height 6
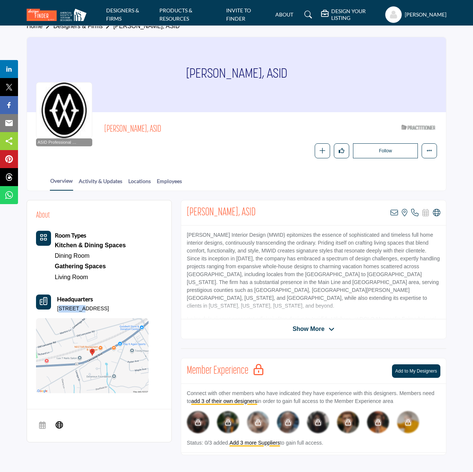
drag, startPoint x: 59, startPoint y: 307, endPoint x: 83, endPoint y: 306, distance: 23.6
click at [83, 306] on p "1117 Lancaster Ave, 19312-1243, USA" at bounding box center [83, 308] width 52 height 7
click at [54, 306] on div "Headquarters 1117 Lancaster Ave, 19312-1243, USA" at bounding box center [92, 303] width 112 height 18
drag, startPoint x: 57, startPoint y: 306, endPoint x: 134, endPoint y: 305, distance: 76.5
click at [109, 305] on p "1117 Lancaster Ave, 19312-1243, USA" at bounding box center [83, 308] width 52 height 7
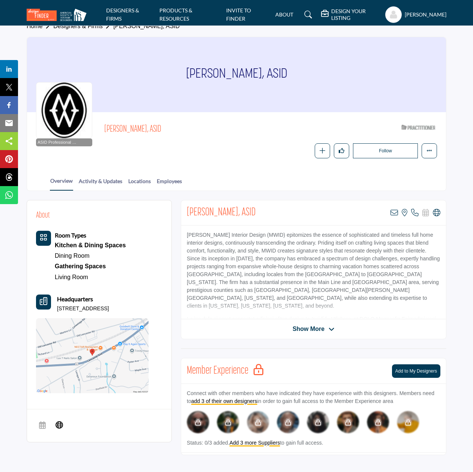
copy p "1117 Lancaster Ave, 19312-1243"
click at [415, 211] on icon at bounding box center [414, 212] width 7 height 7
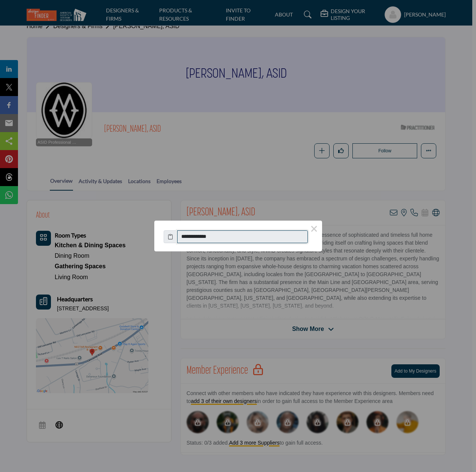
drag, startPoint x: 189, startPoint y: 237, endPoint x: 225, endPoint y: 237, distance: 36.4
click at [225, 237] on input "**********" at bounding box center [242, 236] width 131 height 13
click at [314, 232] on button "×" at bounding box center [315, 228] width 16 height 16
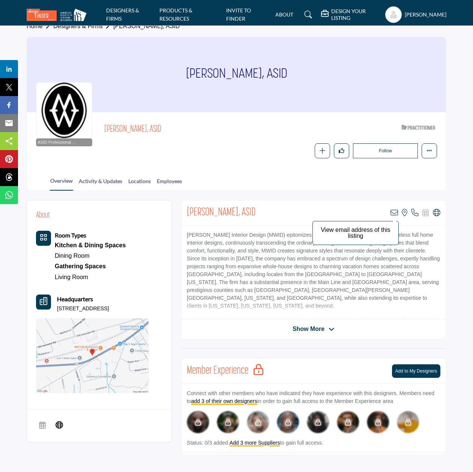
click at [391, 210] on icon at bounding box center [393, 212] width 7 height 7
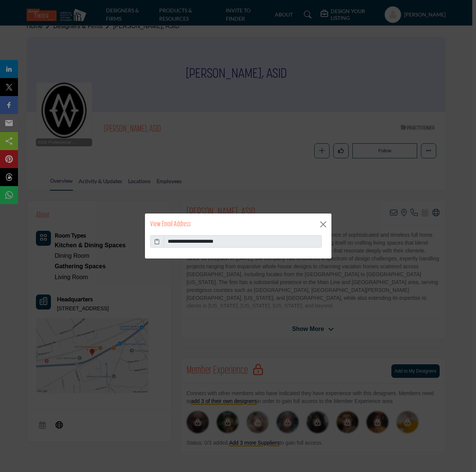
click at [160, 243] on span at bounding box center [157, 241] width 14 height 13
click at [157, 240] on icon at bounding box center [156, 241] width 5 height 8
click at [322, 225] on button "Close" at bounding box center [323, 224] width 11 height 11
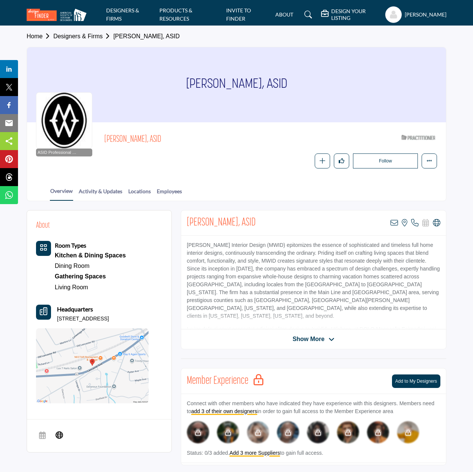
click at [90, 36] on link "Designers & Firms" at bounding box center [83, 36] width 60 height 6
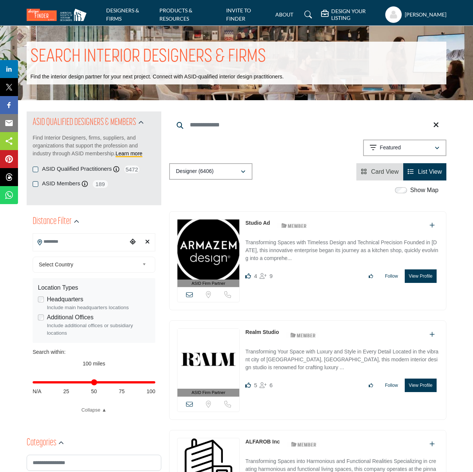
click at [202, 130] on input "Search Keyword" at bounding box center [307, 125] width 277 height 18
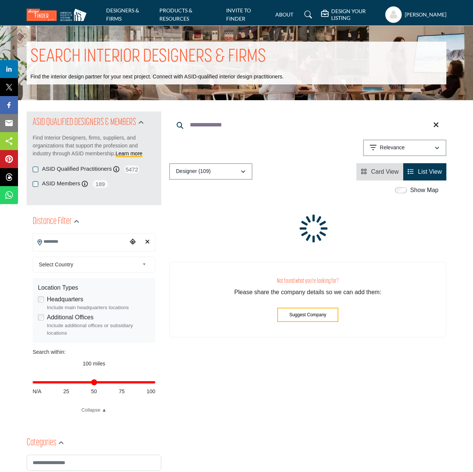
type input "**********"
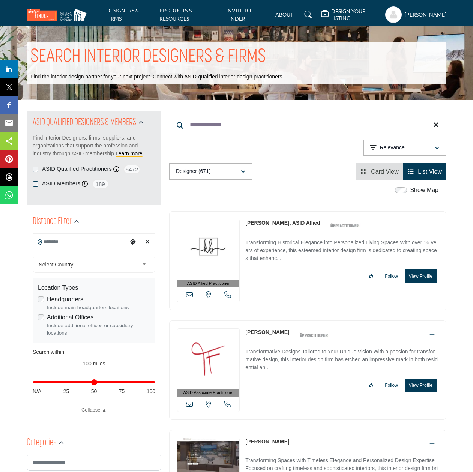
click at [265, 223] on link "[PERSON_NAME], ASID Allied" at bounding box center [282, 223] width 75 height 6
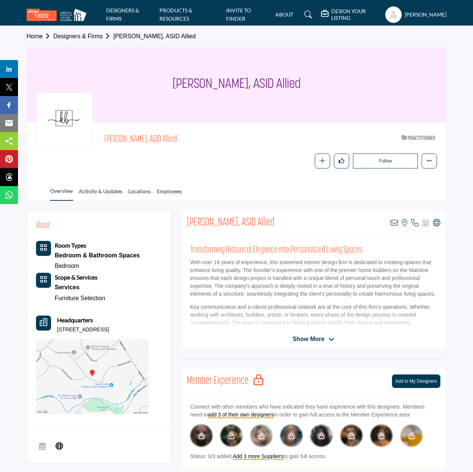
drag, startPoint x: 57, startPoint y: 327, endPoint x: 129, endPoint y: 325, distance: 71.3
click at [109, 326] on p "[STREET_ADDRESS]" at bounding box center [83, 329] width 52 height 7
copy p "[STREET_ADDRESS]"
click at [413, 223] on icon at bounding box center [414, 222] width 7 height 7
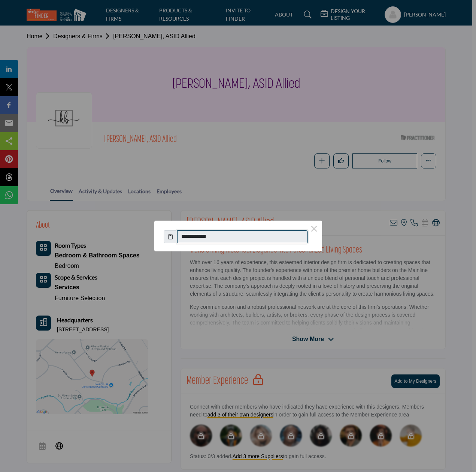
drag, startPoint x: 190, startPoint y: 238, endPoint x: 224, endPoint y: 238, distance: 34.1
click at [224, 238] on input "**********" at bounding box center [242, 236] width 131 height 13
click at [315, 229] on button "×" at bounding box center [315, 228] width 16 height 16
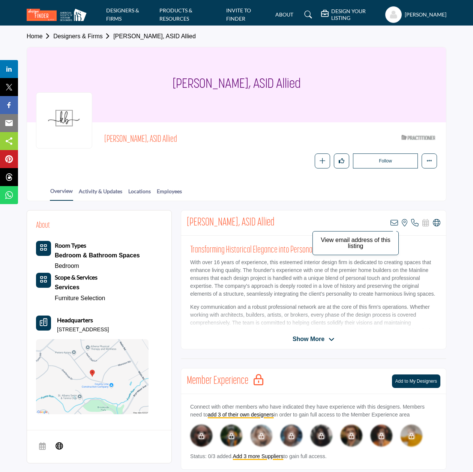
click at [392, 221] on icon at bounding box center [393, 222] width 7 height 7
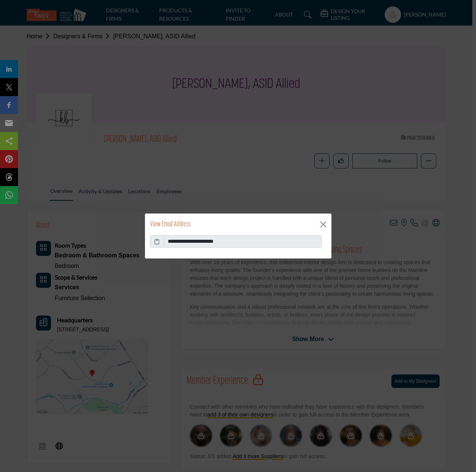
click at [159, 241] on icon at bounding box center [156, 241] width 5 height 8
click at [323, 225] on button "Close" at bounding box center [323, 224] width 11 height 11
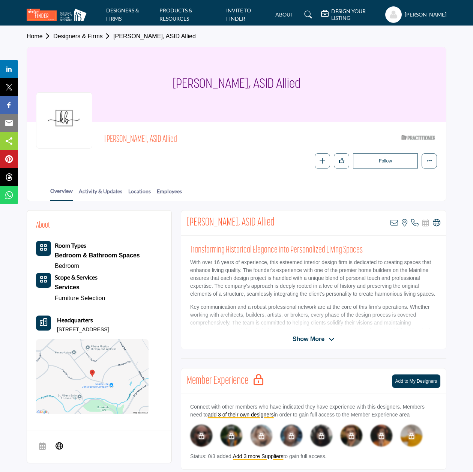
click at [84, 38] on link "Designers & Firms" at bounding box center [83, 36] width 60 height 6
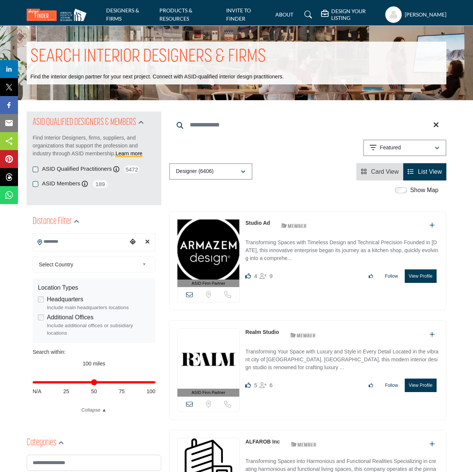
click at [190, 127] on input "Search Keyword" at bounding box center [307, 125] width 277 height 18
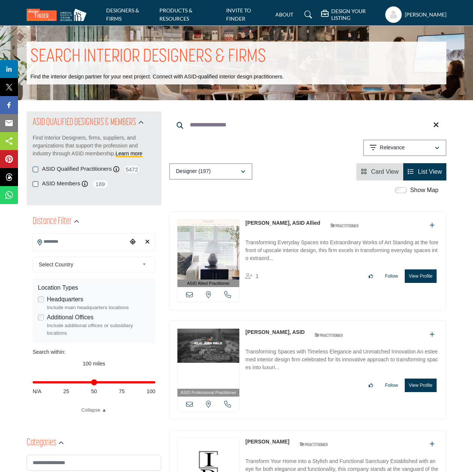
type input "**********"
click at [269, 222] on link "[PERSON_NAME], ASID Allied" at bounding box center [282, 223] width 75 height 6
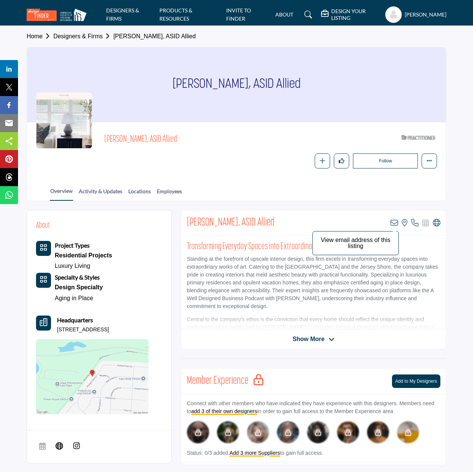
click at [394, 221] on icon at bounding box center [393, 222] width 7 height 7
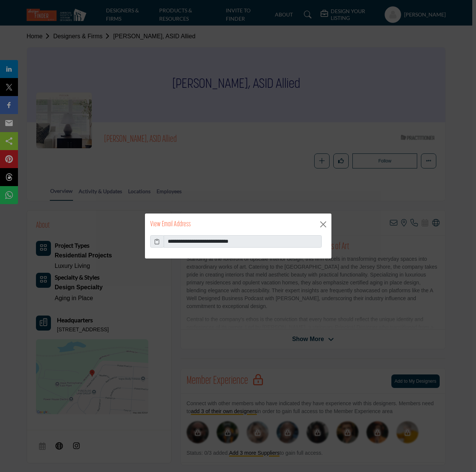
click at [155, 241] on icon at bounding box center [156, 241] width 5 height 8
click at [325, 225] on button "Close" at bounding box center [323, 224] width 11 height 11
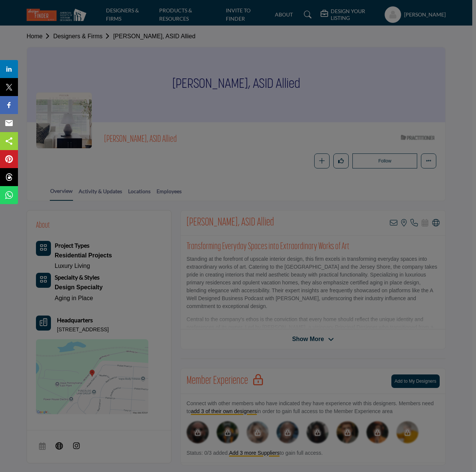
click at [325, 216] on div "View Email Address" at bounding box center [238, 206] width 187 height 22
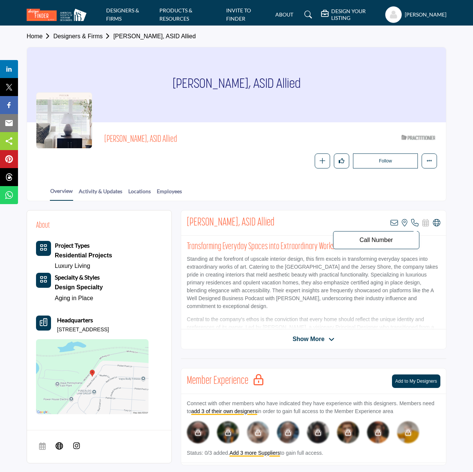
click at [417, 223] on icon at bounding box center [414, 222] width 7 height 7
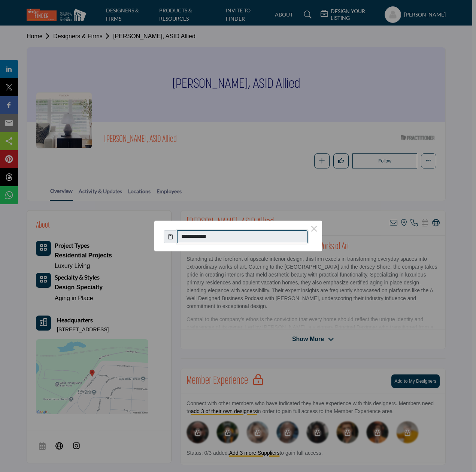
drag, startPoint x: 189, startPoint y: 238, endPoint x: 228, endPoint y: 239, distance: 38.6
click at [228, 239] on input "**********" at bounding box center [242, 236] width 131 height 13
click at [318, 229] on button "×" at bounding box center [315, 228] width 16 height 16
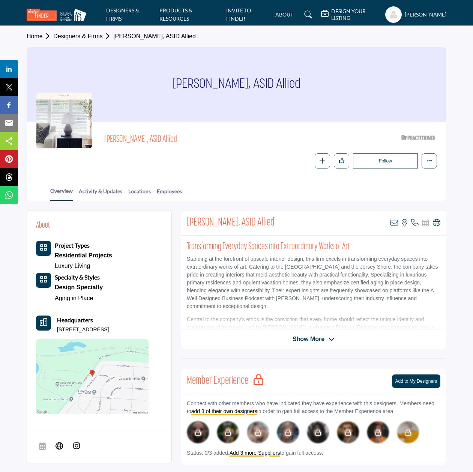
drag, startPoint x: 58, startPoint y: 328, endPoint x: 132, endPoint y: 325, distance: 73.9
click at [109, 326] on p "167 Picket Post Ln, 19460-5619, USA" at bounding box center [83, 329] width 52 height 7
copy p "167 Picket Post Ln, 19460-5619"
click at [93, 37] on link "Designers & Firms" at bounding box center [83, 36] width 60 height 6
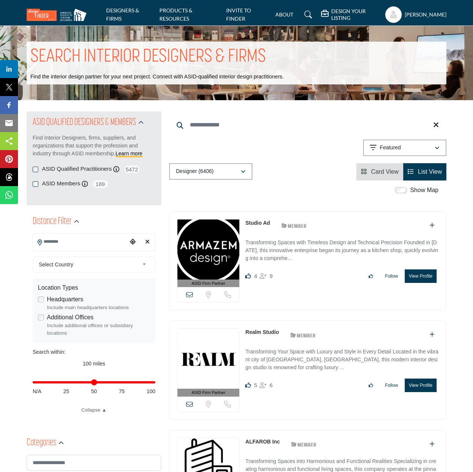
click at [200, 127] on input "Search Keyword" at bounding box center [307, 125] width 277 height 18
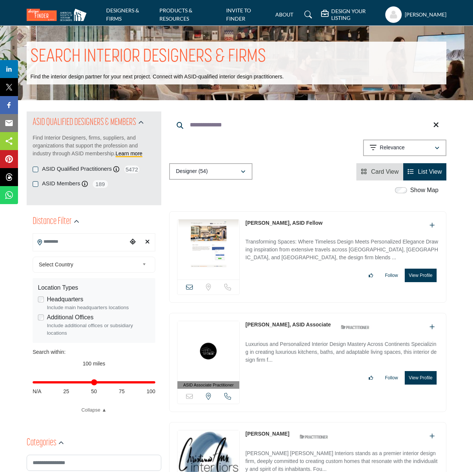
type input "**********"
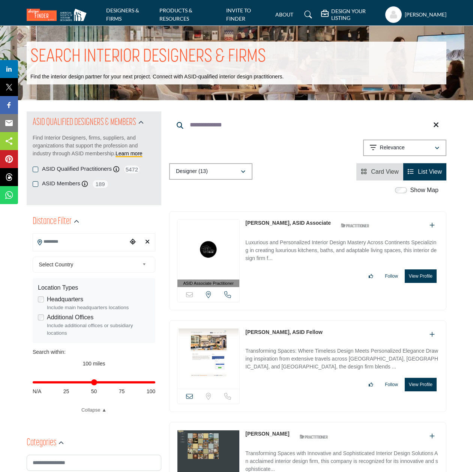
click at [294, 221] on link "[PERSON_NAME], ASID Associate" at bounding box center [287, 223] width 85 height 6
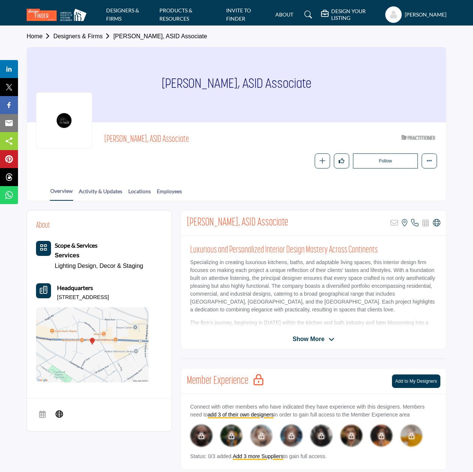
drag, startPoint x: 58, startPoint y: 295, endPoint x: 137, endPoint y: 295, distance: 79.1
click at [109, 295] on p "[STREET_ADDRESS]" at bounding box center [83, 297] width 52 height 7
copy p "302 W Lancaster Ave, 19087-3939"
click at [416, 222] on icon at bounding box center [414, 222] width 7 height 7
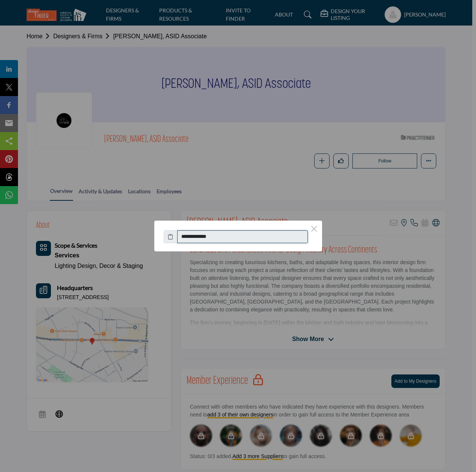
drag, startPoint x: 189, startPoint y: 237, endPoint x: 232, endPoint y: 238, distance: 43.1
click at [232, 238] on input "**********" at bounding box center [242, 236] width 131 height 13
click at [313, 230] on button "×" at bounding box center [315, 228] width 16 height 16
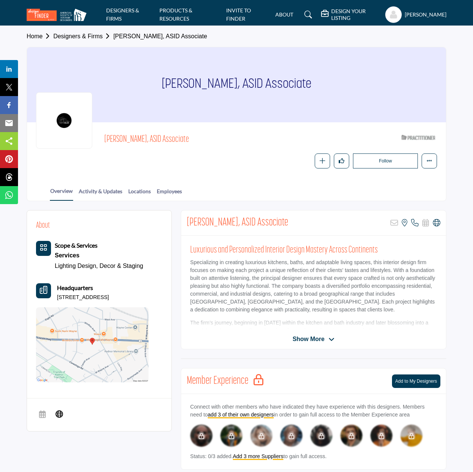
click at [87, 40] on span "Home Designers & Firms Fernando Guera, ASID Associate" at bounding box center [117, 36] width 180 height 9
click at [102, 34] on link "Designers & Firms" at bounding box center [83, 36] width 60 height 6
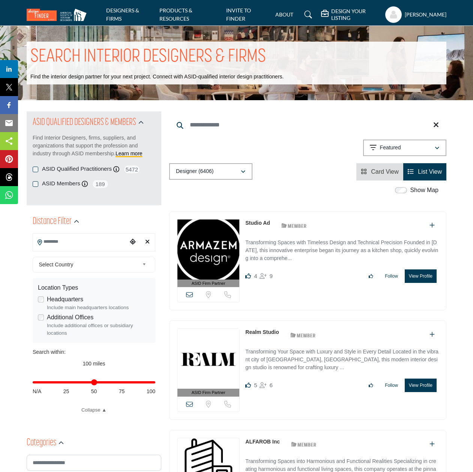
click at [210, 127] on input "Search Keyword" at bounding box center [307, 125] width 277 height 18
type input "******"
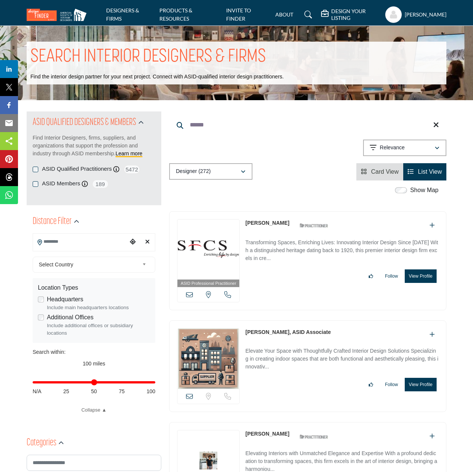
click at [262, 221] on link "[PERSON_NAME]" at bounding box center [267, 223] width 44 height 6
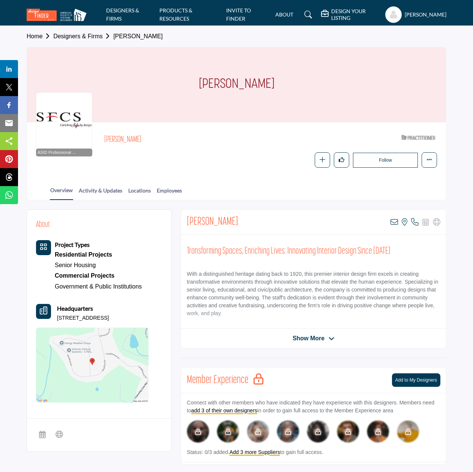
click at [312, 334] on span "Show More" at bounding box center [308, 338] width 32 height 9
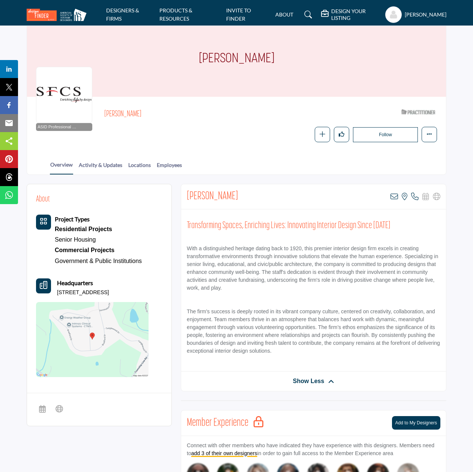
scroll to position [28, 0]
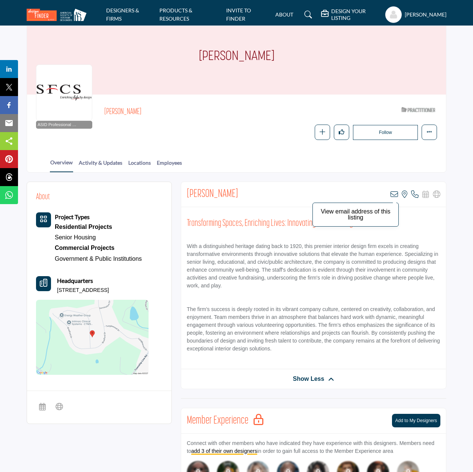
click at [392, 192] on icon at bounding box center [393, 193] width 7 height 7
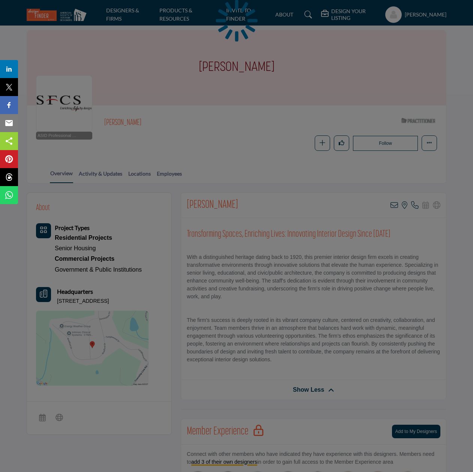
scroll to position [14, 0]
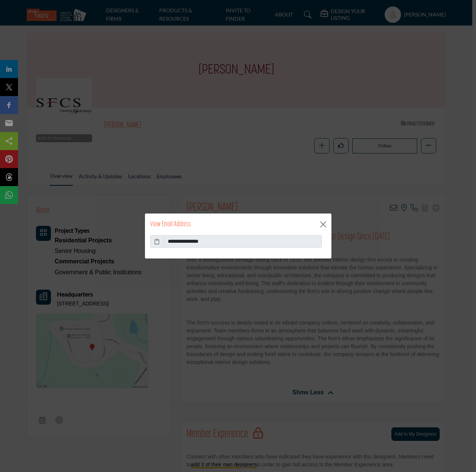
click at [156, 244] on icon at bounding box center [156, 241] width 5 height 8
click at [323, 224] on button "Close" at bounding box center [323, 224] width 11 height 11
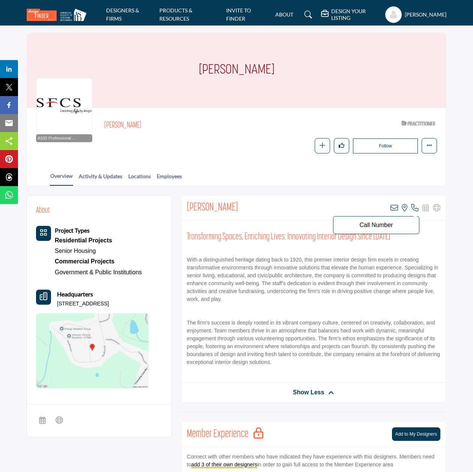
click at [416, 205] on icon at bounding box center [414, 207] width 7 height 7
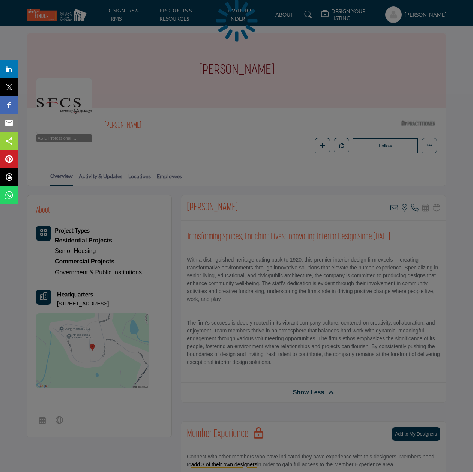
scroll to position [15, 0]
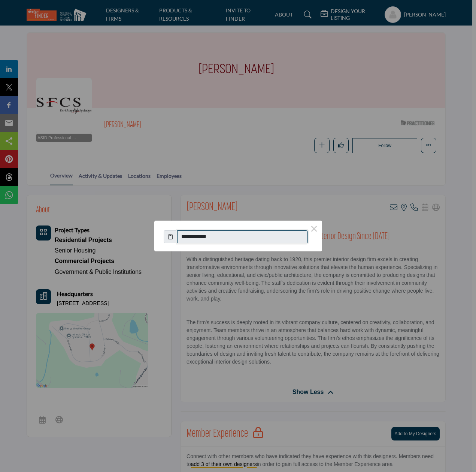
drag, startPoint x: 189, startPoint y: 238, endPoint x: 229, endPoint y: 238, distance: 39.7
click at [229, 238] on input "**********" at bounding box center [242, 236] width 131 height 13
click at [316, 230] on button "×" at bounding box center [315, 228] width 16 height 16
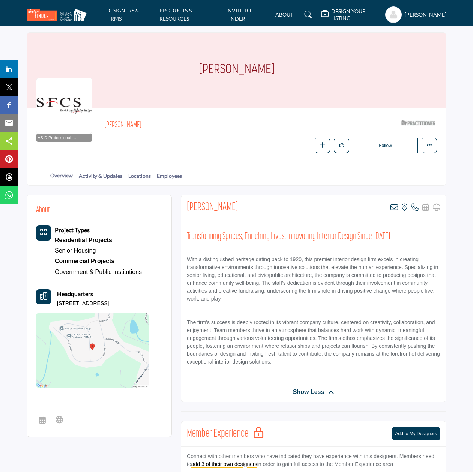
drag, startPoint x: 58, startPoint y: 299, endPoint x: 117, endPoint y: 298, distance: 59.6
click at [109, 300] on p "13 Ashley Dr, 19473-2613, USA" at bounding box center [83, 303] width 52 height 7
copy p "13 Ashley Dr, 19473-2613"
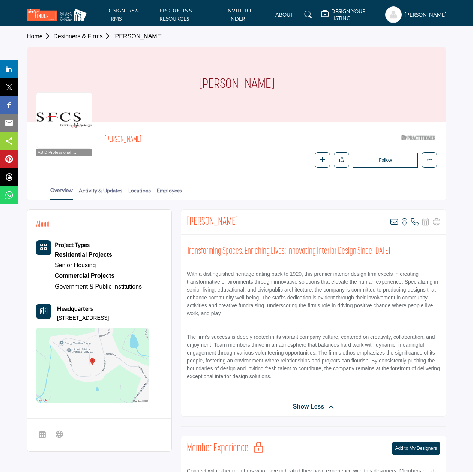
scroll to position [0, 0]
click at [95, 38] on link "Designers & Firms" at bounding box center [83, 36] width 60 height 6
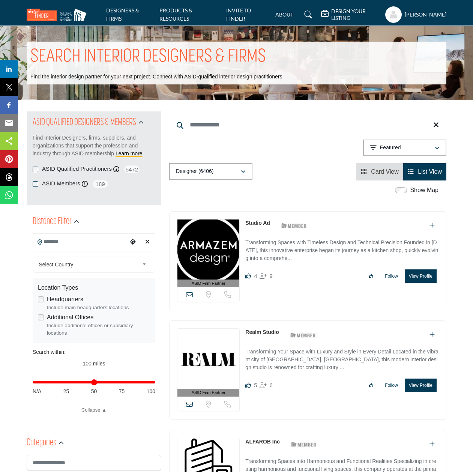
click at [203, 127] on input "Search Keyword" at bounding box center [307, 125] width 277 height 18
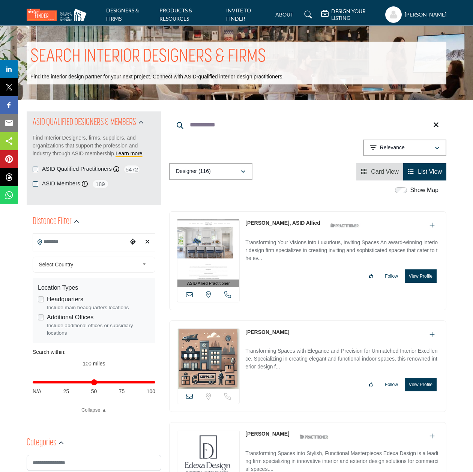
type input "**********"
click at [270, 223] on link "[PERSON_NAME], ASID Allied" at bounding box center [282, 223] width 75 height 6
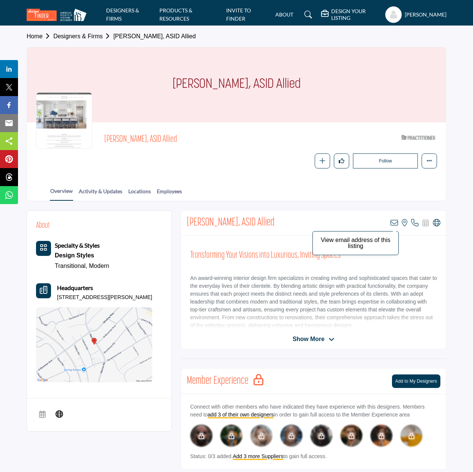
click at [395, 222] on icon at bounding box center [393, 222] width 7 height 7
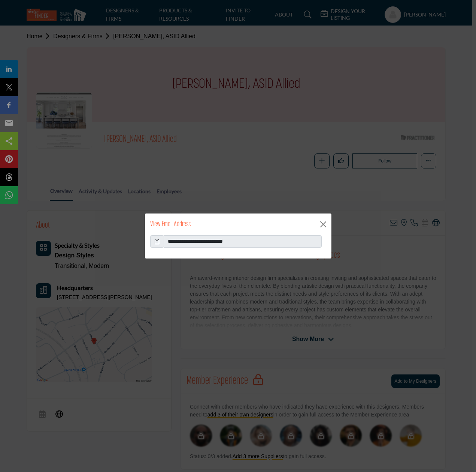
click at [159, 244] on icon at bounding box center [156, 241] width 5 height 8
click at [323, 226] on button "Close" at bounding box center [323, 224] width 11 height 11
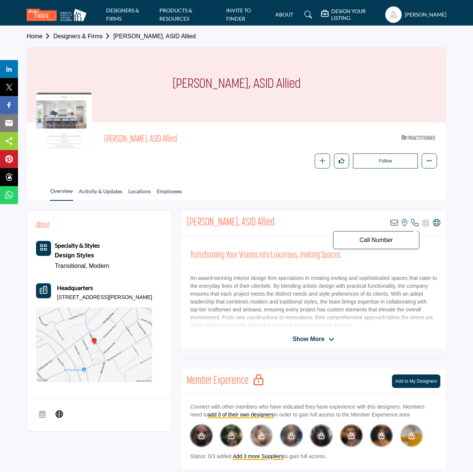
click at [416, 223] on icon at bounding box center [414, 222] width 7 height 7
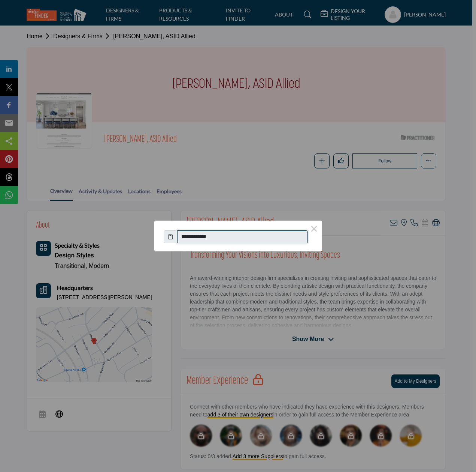
drag, startPoint x: 190, startPoint y: 238, endPoint x: 233, endPoint y: 238, distance: 43.5
click at [233, 238] on input "**********" at bounding box center [242, 236] width 131 height 13
click at [315, 229] on button "×" at bounding box center [315, 228] width 16 height 16
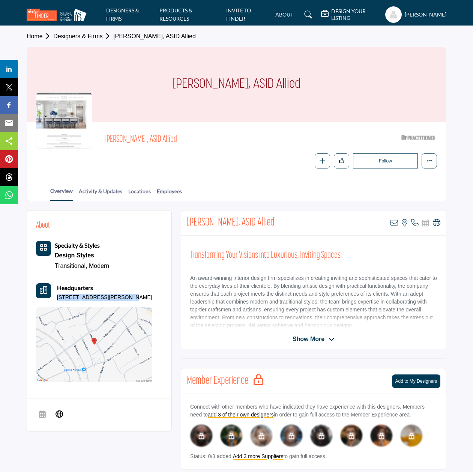
drag, startPoint x: 58, startPoint y: 295, endPoint x: 123, endPoint y: 295, distance: 64.5
click at [123, 295] on p "354 Merion Rd, 19066-1532, USA" at bounding box center [104, 297] width 95 height 7
copy p "354 Merion Rd, 19066-1532"
click at [81, 38] on link "Designers & Firms" at bounding box center [83, 36] width 60 height 6
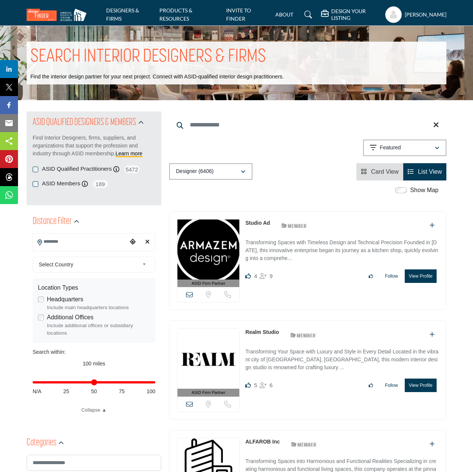
click at [232, 120] on input "Search Keyword" at bounding box center [307, 125] width 277 height 18
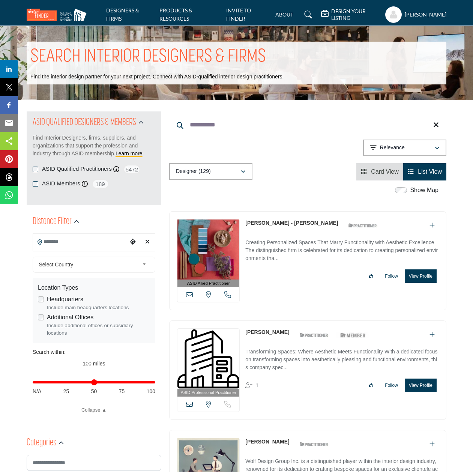
type input "**********"
click at [275, 225] on link "[PERSON_NAME] - [PERSON_NAME]" at bounding box center [291, 223] width 93 height 6
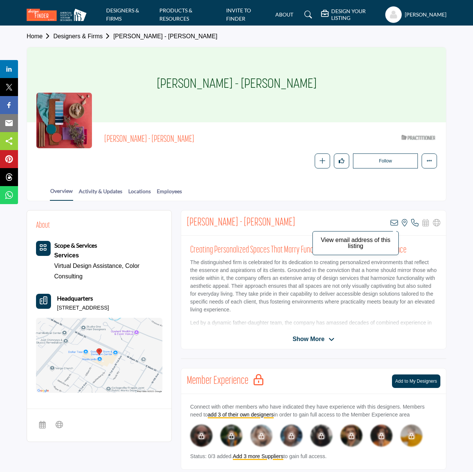
click at [394, 220] on icon at bounding box center [393, 222] width 7 height 7
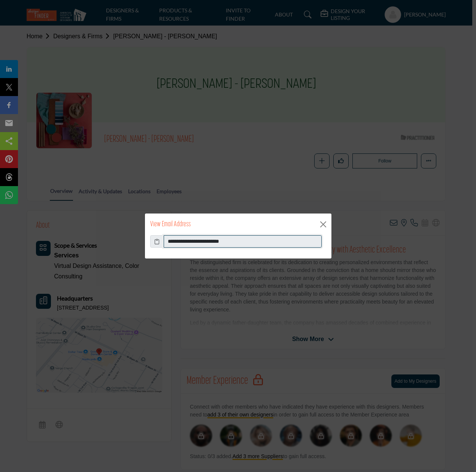
drag, startPoint x: 167, startPoint y: 242, endPoint x: 261, endPoint y: 244, distance: 94.5
click at [261, 244] on input "**********" at bounding box center [243, 241] width 158 height 13
click at [322, 225] on button "Close" at bounding box center [323, 224] width 11 height 11
click at [322, 225] on div "View Email Address" at bounding box center [238, 224] width 187 height 22
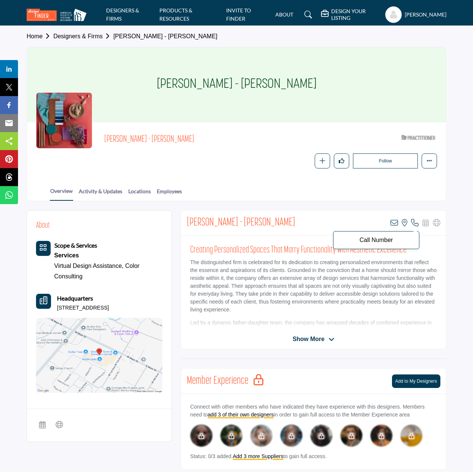
click at [415, 223] on icon at bounding box center [414, 222] width 7 height 7
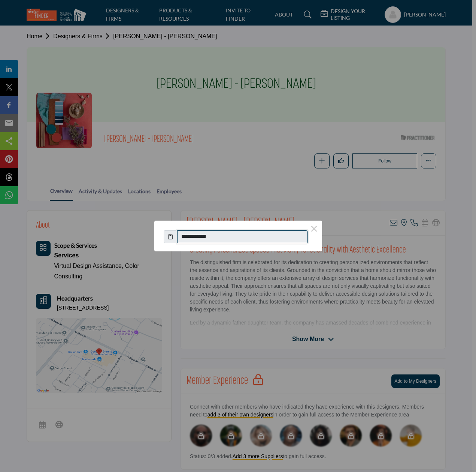
drag, startPoint x: 190, startPoint y: 237, endPoint x: 229, endPoint y: 237, distance: 39.4
click at [229, 237] on input "**********" at bounding box center [242, 236] width 131 height 13
click at [313, 229] on button "×" at bounding box center [315, 228] width 16 height 16
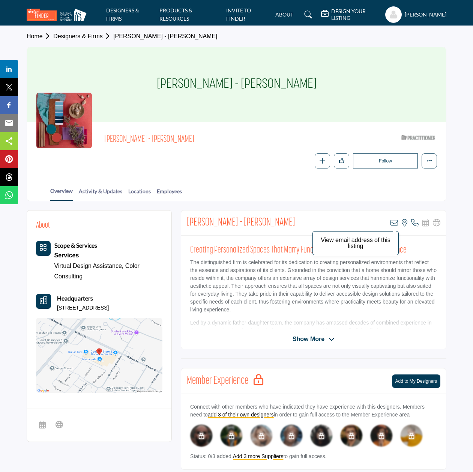
click at [392, 222] on icon at bounding box center [393, 222] width 7 height 7
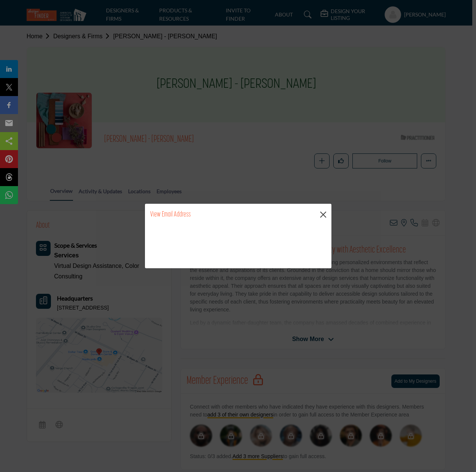
click at [326, 216] on button "Close" at bounding box center [323, 214] width 11 height 11
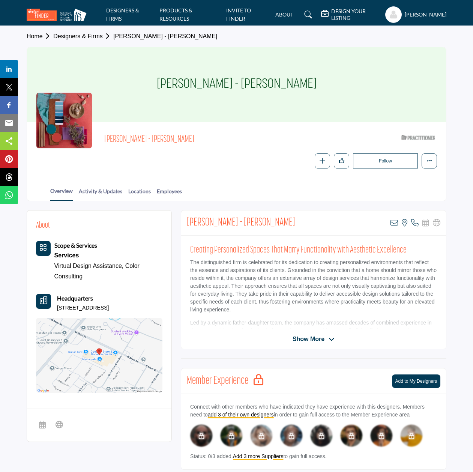
drag, startPoint x: 57, startPoint y: 306, endPoint x: 67, endPoint y: 313, distance: 12.4
click at [67, 312] on p "130 W Main St Ste 144 PMB 191, 19426-2054, USA" at bounding box center [83, 307] width 52 height 7
copy p "130 W Main St Ste 144 PMB 191, 19426-2054"
click at [95, 39] on link "Designers & Firms" at bounding box center [83, 36] width 60 height 6
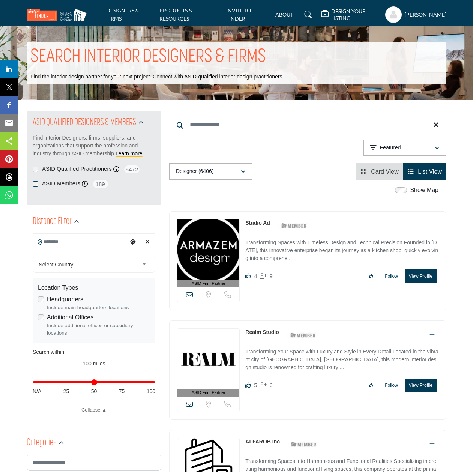
click at [228, 125] on input "Search Keyword" at bounding box center [307, 125] width 277 height 18
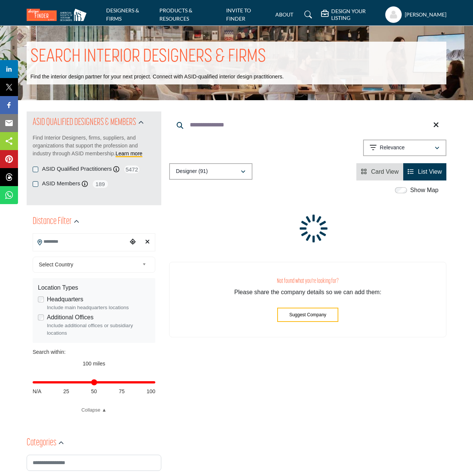
type input "**********"
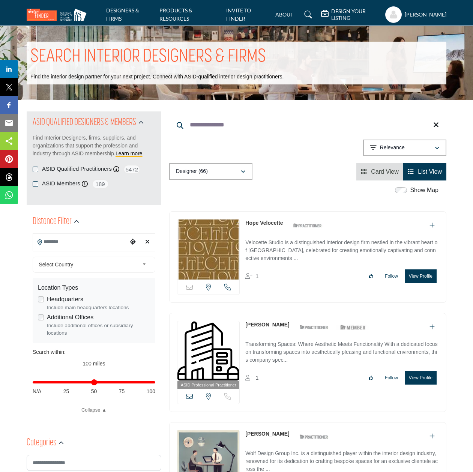
click at [275, 222] on link "Hope Velocette" at bounding box center [263, 223] width 37 height 6
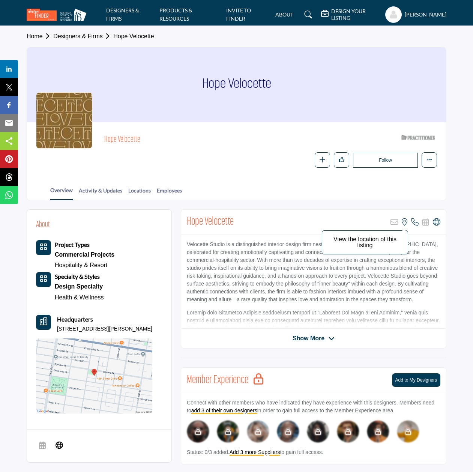
click at [404, 221] on icon at bounding box center [404, 221] width 6 height 7
click at [415, 222] on icon at bounding box center [414, 221] width 7 height 7
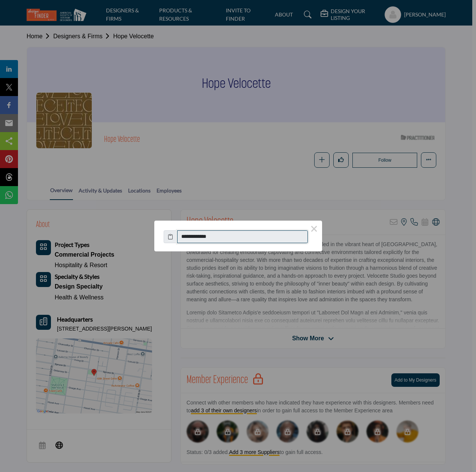
drag, startPoint x: 190, startPoint y: 238, endPoint x: 223, endPoint y: 237, distance: 32.6
click at [223, 237] on input "**********" at bounding box center [242, 236] width 131 height 13
click at [316, 229] on button "×" at bounding box center [315, 228] width 16 height 16
click at [316, 229] on div "**********" at bounding box center [238, 236] width 476 height 472
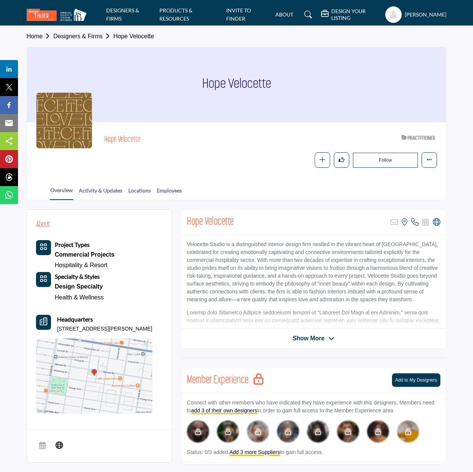
drag, startPoint x: 57, startPoint y: 327, endPoint x: 141, endPoint y: 326, distance: 84.7
click at [141, 326] on div "Headquarters 316 S Saint Bernard St, 19143-1617, USA" at bounding box center [94, 324] width 116 height 18
copy p "316 S Saint Bernard St, 19143-1617"
click at [84, 37] on link "Designers & Firms" at bounding box center [83, 36] width 60 height 6
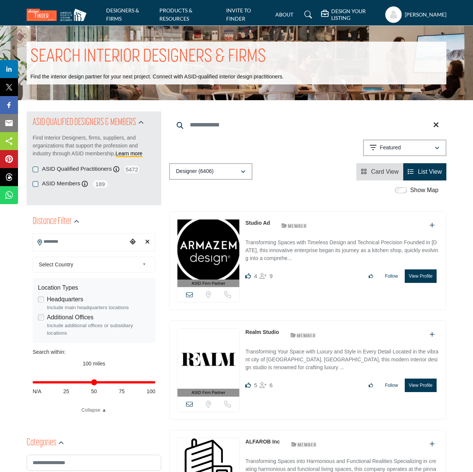
click at [218, 123] on input "Search Keyword" at bounding box center [307, 125] width 277 height 18
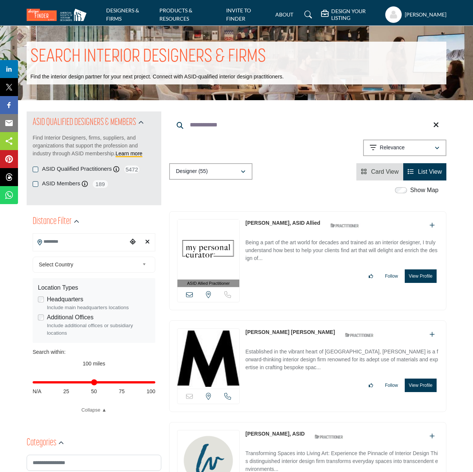
type input "**********"
drag, startPoint x: 218, startPoint y: 123, endPoint x: 255, endPoint y: 223, distance: 106.7
click at [255, 223] on link "[PERSON_NAME], ASID Allied" at bounding box center [282, 223] width 75 height 6
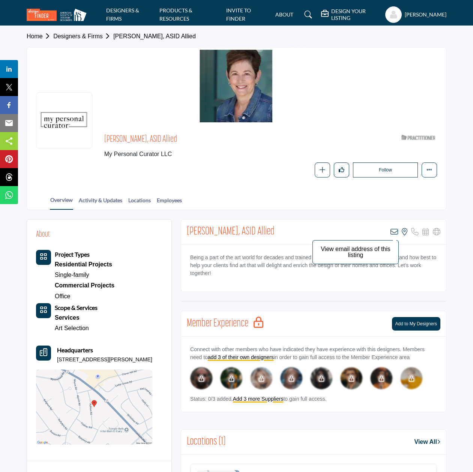
click at [395, 231] on icon at bounding box center [393, 231] width 7 height 7
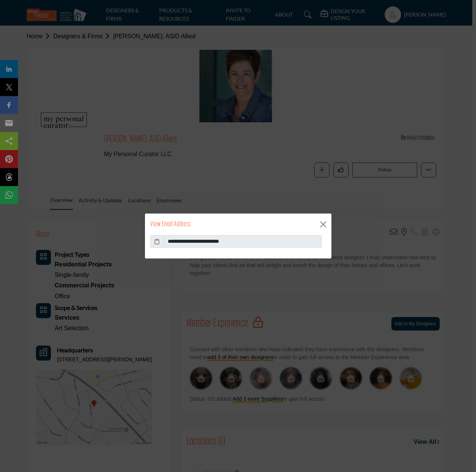
click at [156, 243] on icon at bounding box center [156, 241] width 5 height 8
click at [324, 225] on button "Close" at bounding box center [323, 224] width 11 height 11
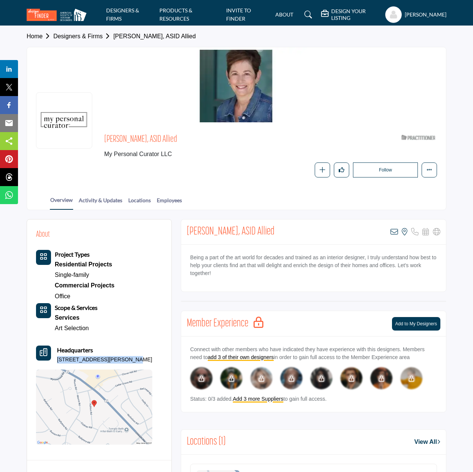
drag, startPoint x: 57, startPoint y: 358, endPoint x: 125, endPoint y: 355, distance: 68.6
click at [125, 355] on div "Headquarters 1124 Ashton Rd, 19096-2307, USA" at bounding box center [94, 354] width 116 height 18
copy p "1124 Ashton Rd, 19096-2307"
click at [83, 37] on link "Designers & Firms" at bounding box center [83, 36] width 60 height 6
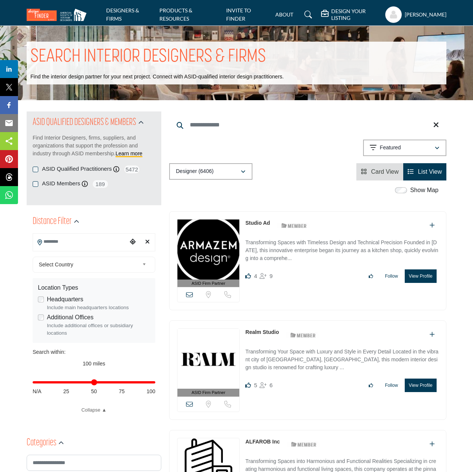
click at [211, 123] on input "Search Keyword" at bounding box center [307, 125] width 277 height 18
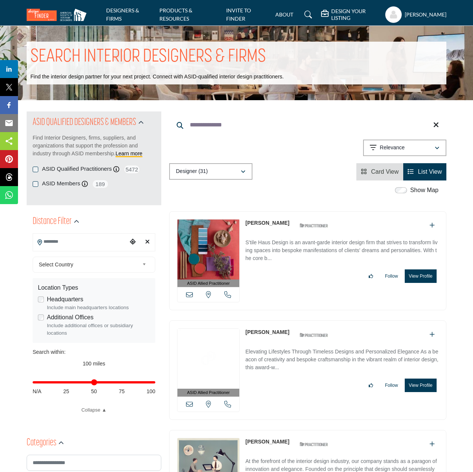
type input "**********"
click at [273, 225] on link "[PERSON_NAME]" at bounding box center [267, 223] width 44 height 6
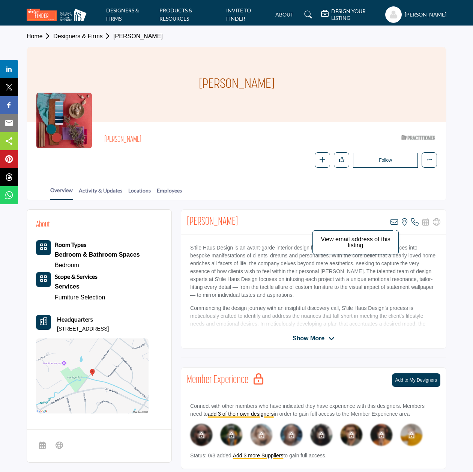
click at [396, 221] on icon at bounding box center [393, 221] width 7 height 7
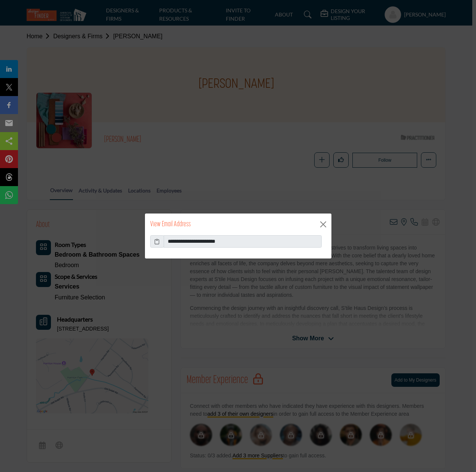
click at [155, 243] on icon at bounding box center [156, 241] width 5 height 8
click at [322, 225] on button "Close" at bounding box center [323, 224] width 11 height 11
click at [322, 225] on div "View Email Address" at bounding box center [238, 224] width 187 height 22
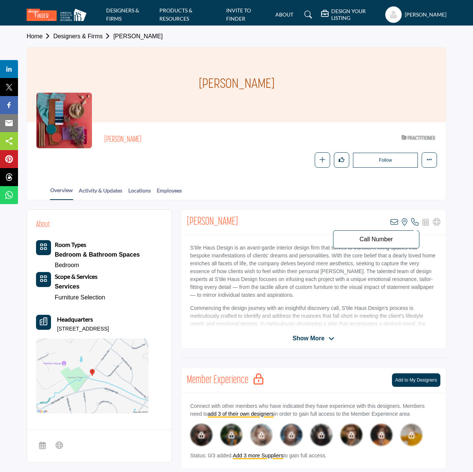
click at [413, 221] on icon at bounding box center [414, 221] width 7 height 7
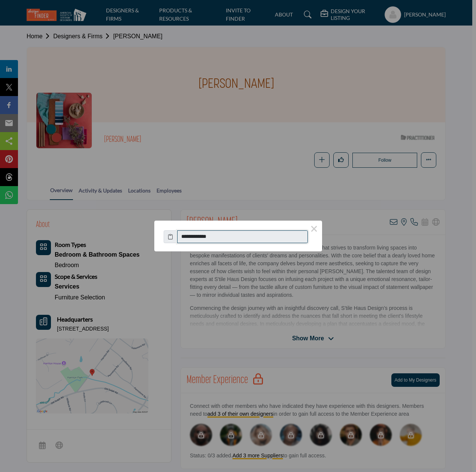
drag, startPoint x: 189, startPoint y: 237, endPoint x: 222, endPoint y: 237, distance: 32.6
click at [222, 237] on input "**********" at bounding box center [242, 236] width 131 height 13
click at [318, 228] on button "×" at bounding box center [315, 228] width 16 height 16
click at [318, 228] on div "**********" at bounding box center [238, 236] width 476 height 472
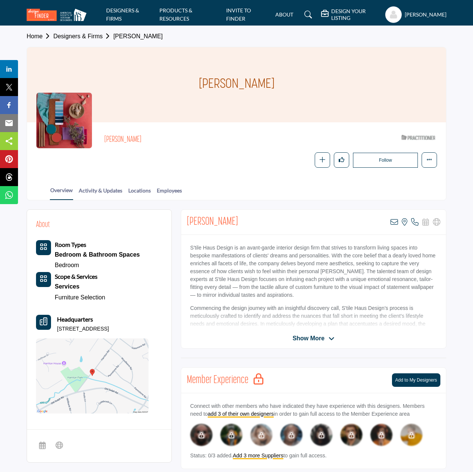
drag, startPoint x: 57, startPoint y: 325, endPoint x: 124, endPoint y: 323, distance: 67.5
click at [109, 325] on p "525 Harriton Rd, 19010-2905, USA" at bounding box center [83, 328] width 52 height 7
copy p "525 Harriton Rd, 19010-2905"
click at [84, 36] on link "Designers & Firms" at bounding box center [83, 36] width 60 height 6
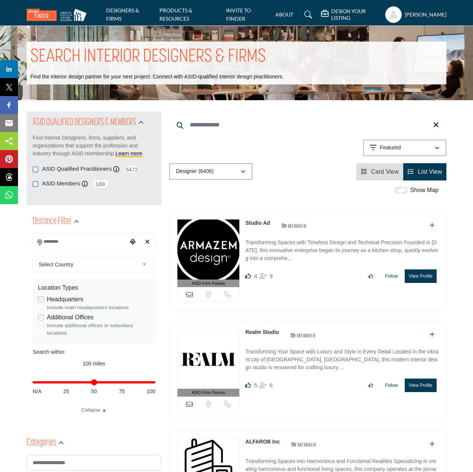
click at [220, 126] on input "Search Keyword" at bounding box center [307, 125] width 277 height 18
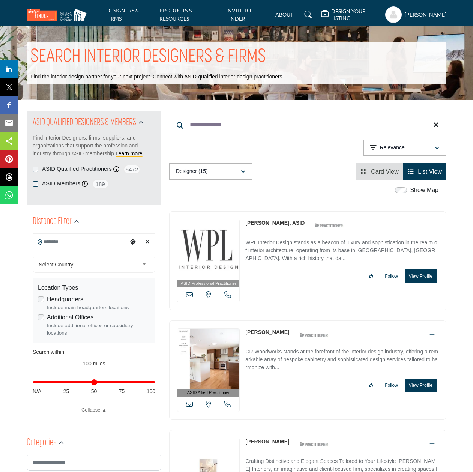
type input "**********"
click at [262, 223] on link "[PERSON_NAME], ASID" at bounding box center [274, 223] width 59 height 6
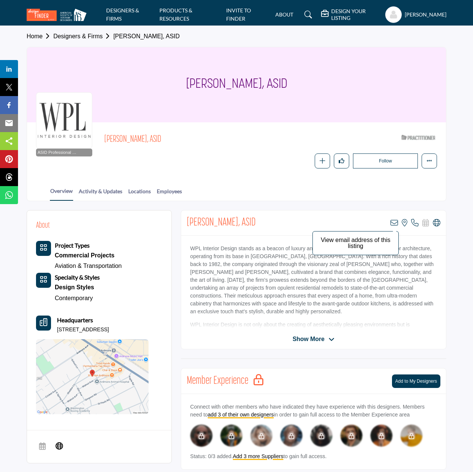
click at [391, 222] on icon at bounding box center [393, 222] width 7 height 7
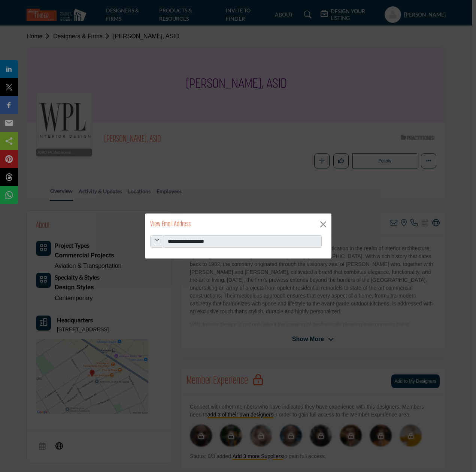
click at [159, 244] on icon at bounding box center [156, 241] width 5 height 8
click at [325, 225] on button "Close" at bounding box center [323, 224] width 11 height 11
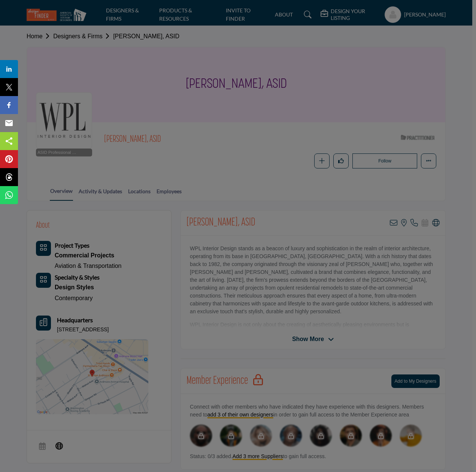
click at [325, 216] on div "View Email Address" at bounding box center [238, 206] width 187 height 22
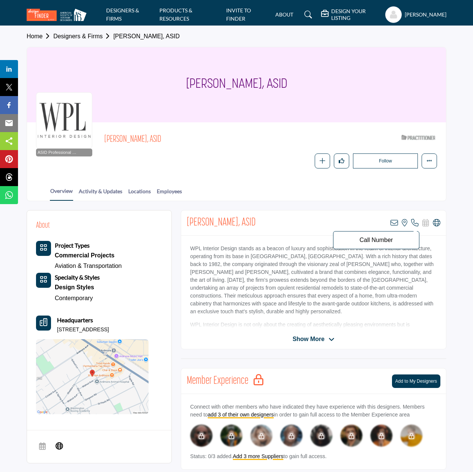
click at [416, 223] on icon at bounding box center [414, 222] width 7 height 7
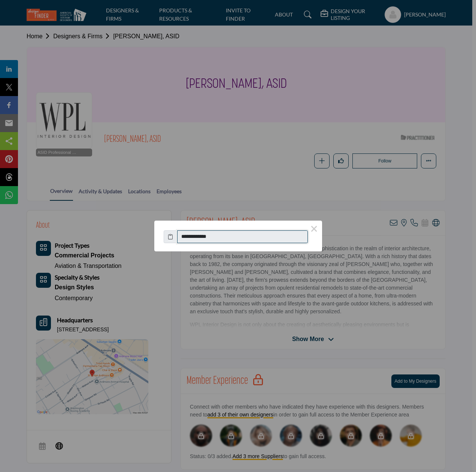
drag, startPoint x: 189, startPoint y: 237, endPoint x: 226, endPoint y: 238, distance: 37.5
click at [226, 238] on input "**********" at bounding box center [242, 236] width 131 height 13
click at [316, 231] on button "×" at bounding box center [315, 228] width 16 height 16
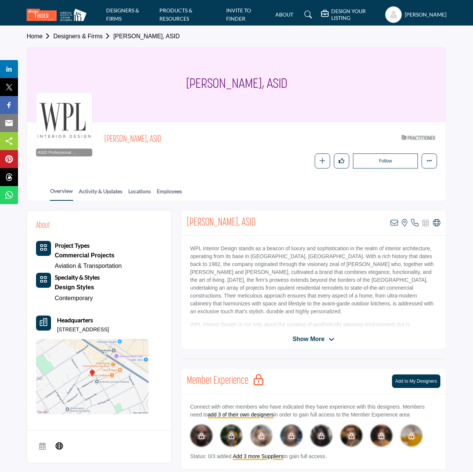
drag, startPoint x: 58, startPoint y: 328, endPoint x: 149, endPoint y: 324, distance: 91.2
click at [109, 326] on p "10 E Athens Ave Ste 204B, 19003-2115, USA" at bounding box center [83, 329] width 52 height 7
copy p "10 E Athens Ave Ste 204B, 19003-2115"
click at [96, 38] on link "Designers & Firms" at bounding box center [83, 36] width 60 height 6
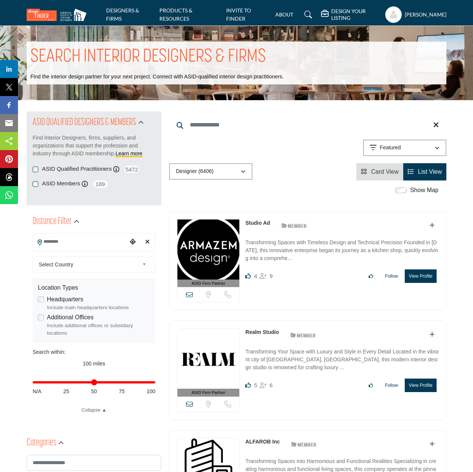
click at [210, 125] on input "Search Keyword" at bounding box center [307, 125] width 277 height 18
type input "**********"
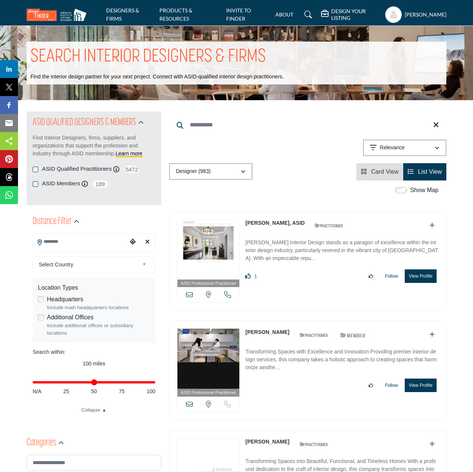
click at [265, 225] on link "[PERSON_NAME], ASID" at bounding box center [274, 223] width 59 height 6
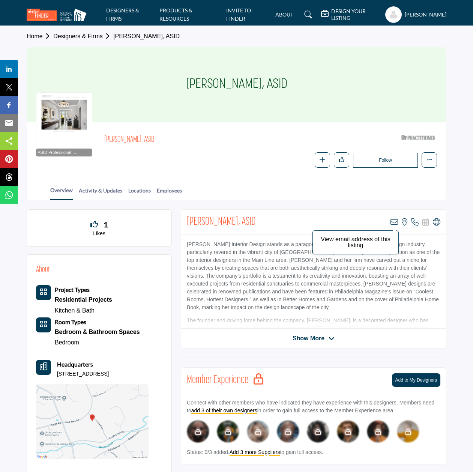
click at [394, 222] on icon at bounding box center [393, 221] width 7 height 7
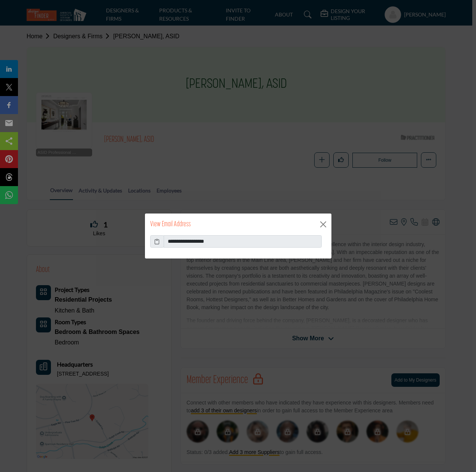
click at [158, 243] on icon at bounding box center [156, 241] width 5 height 8
click at [322, 224] on button "Close" at bounding box center [323, 224] width 11 height 11
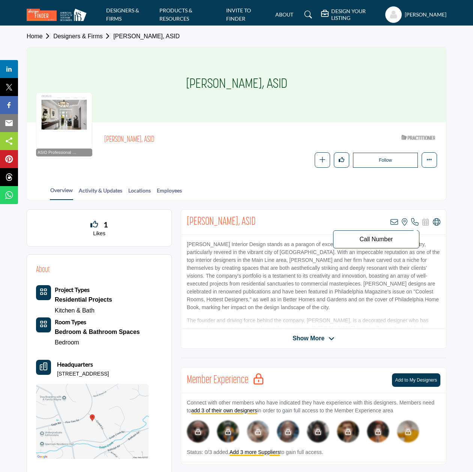
click at [415, 222] on icon at bounding box center [414, 221] width 7 height 7
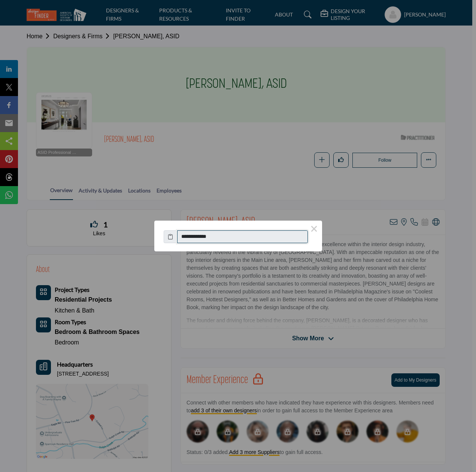
drag, startPoint x: 189, startPoint y: 237, endPoint x: 224, endPoint y: 237, distance: 35.6
click at [224, 237] on input "**********" at bounding box center [242, 236] width 131 height 13
click at [314, 230] on button "×" at bounding box center [315, 228] width 16 height 16
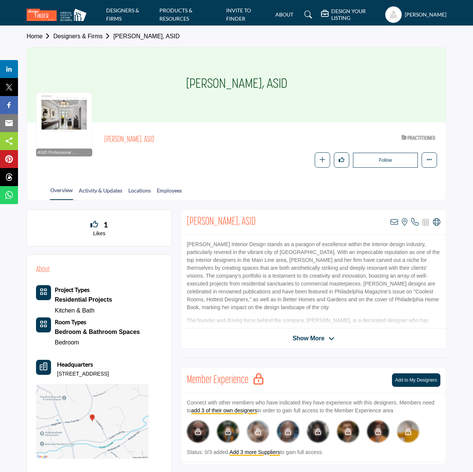
drag, startPoint x: 57, startPoint y: 371, endPoint x: 121, endPoint y: 369, distance: 63.8
click at [109, 370] on p "594 Cricket Ln, 19087-3732, USA" at bounding box center [83, 373] width 52 height 7
copy p "594 Cricket Ln, 19087-3732"
click at [73, 38] on link "Designers & Firms" at bounding box center [83, 36] width 60 height 6
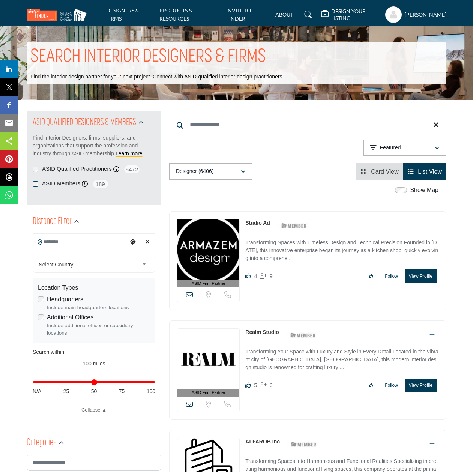
click at [195, 126] on input "Search Keyword" at bounding box center [307, 125] width 277 height 18
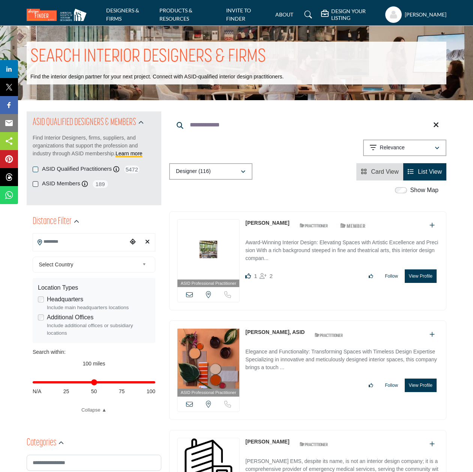
type input "**********"
click at [270, 222] on link "[PERSON_NAME]" at bounding box center [267, 223] width 44 height 6
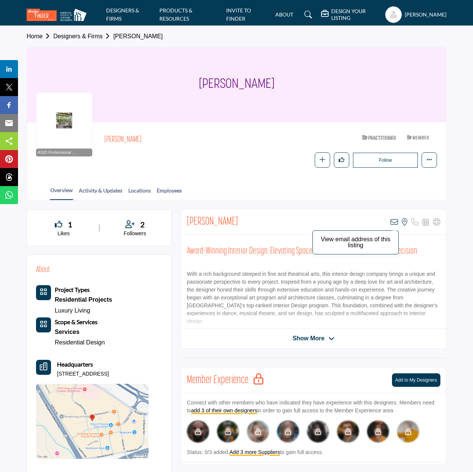
click at [391, 222] on icon at bounding box center [393, 221] width 7 height 7
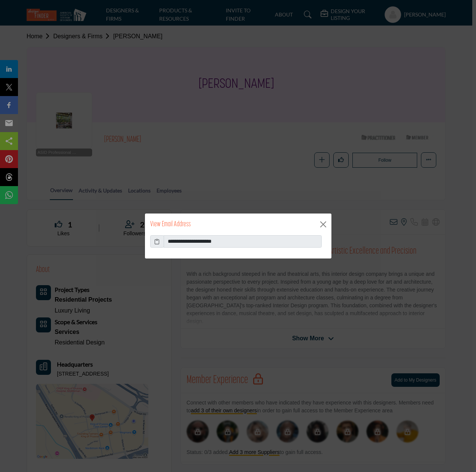
click at [158, 243] on icon at bounding box center [156, 241] width 5 height 8
click at [323, 226] on button "Close" at bounding box center [323, 224] width 11 height 11
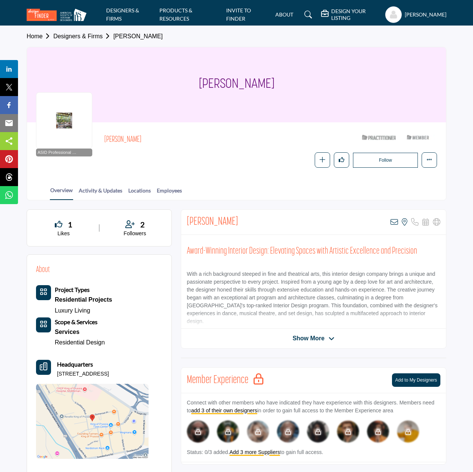
drag, startPoint x: 58, startPoint y: 371, endPoint x: 140, endPoint y: 368, distance: 82.2
click at [109, 370] on p "300 Village Dr Apt 307, 19406-2868, USA" at bounding box center [83, 373] width 52 height 7
copy p "300 Village Dr Apt 307, 19406-2868"
click at [83, 39] on link "Designers & Firms" at bounding box center [83, 36] width 60 height 6
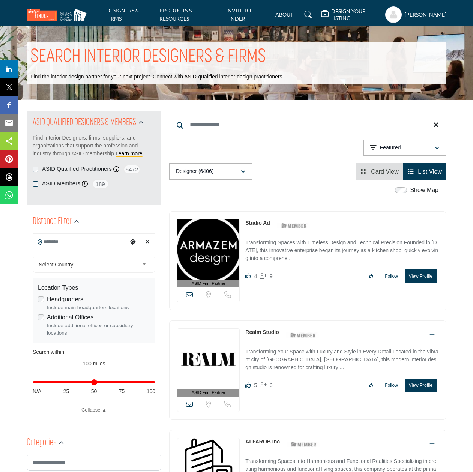
click at [217, 126] on input "Search Keyword" at bounding box center [307, 125] width 277 height 18
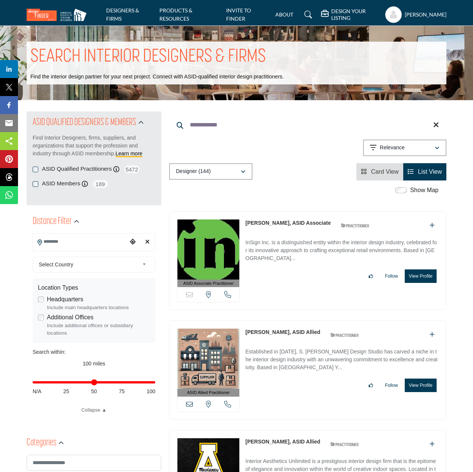
type input "**********"
click at [279, 224] on link "[PERSON_NAME], ASID Associate" at bounding box center [287, 223] width 85 height 6
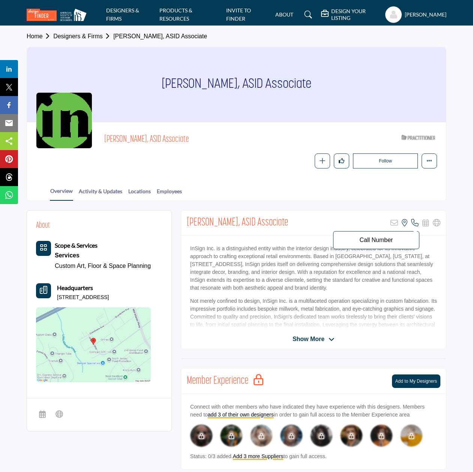
click at [413, 221] on icon at bounding box center [414, 222] width 7 height 7
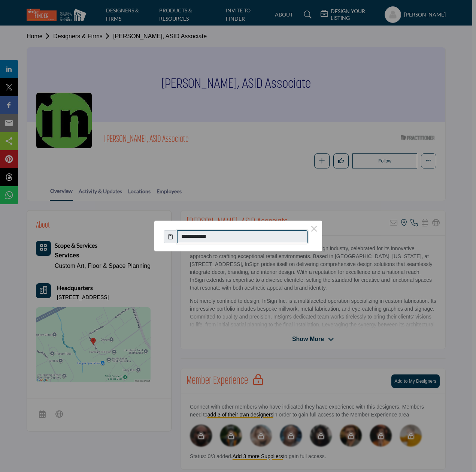
drag, startPoint x: 221, startPoint y: 238, endPoint x: 190, endPoint y: 235, distance: 31.3
click at [190, 235] on input "**********" at bounding box center [242, 236] width 131 height 13
click at [317, 229] on button "×" at bounding box center [315, 228] width 16 height 16
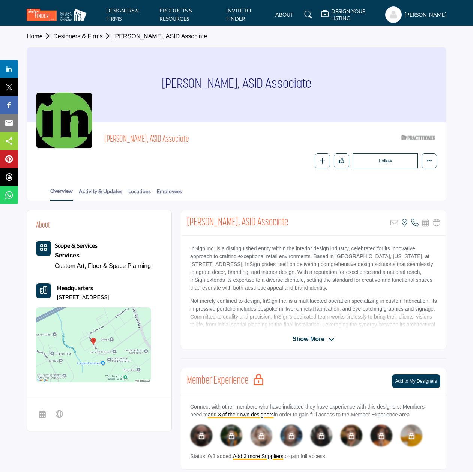
click at [59, 296] on p "[STREET_ADDRESS]" at bounding box center [83, 297] width 52 height 7
drag, startPoint x: 57, startPoint y: 296, endPoint x: 130, endPoint y: 293, distance: 73.1
click at [109, 294] on p "[STREET_ADDRESS]" at bounding box center [83, 297] width 52 height 7
copy p "[STREET_ADDRESS]"
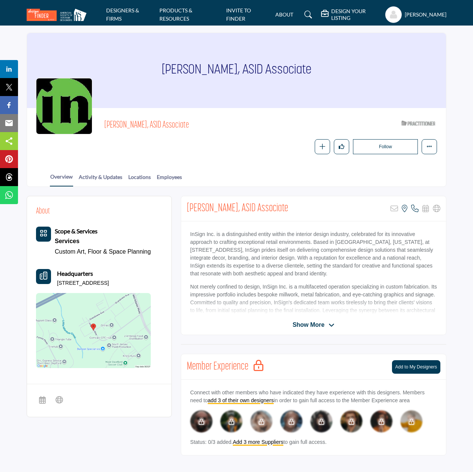
scroll to position [18, 0]
